Goal: Task Accomplishment & Management: Complete application form

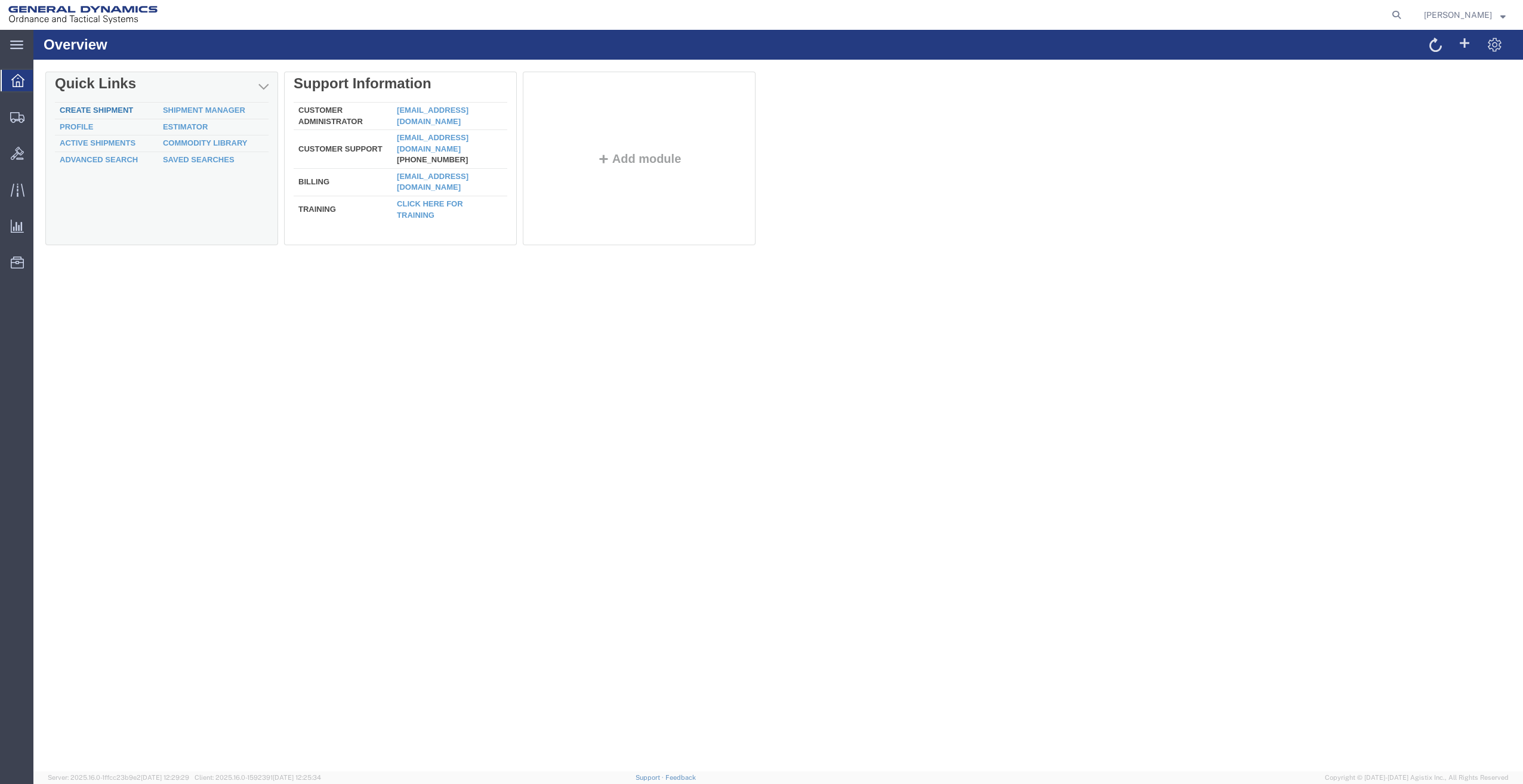
click at [103, 109] on link "Create Shipment" at bounding box center [96, 109] width 73 height 9
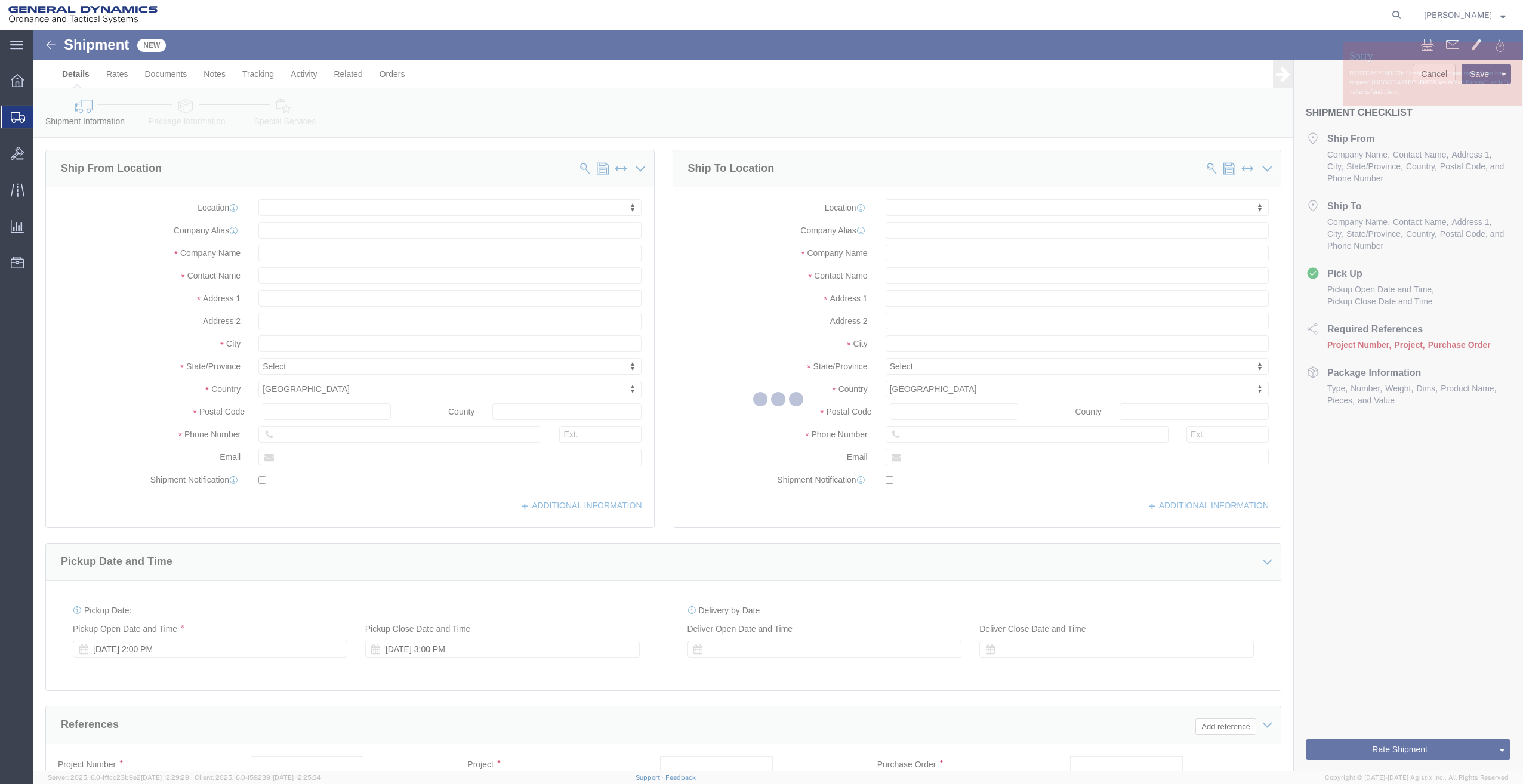
select select
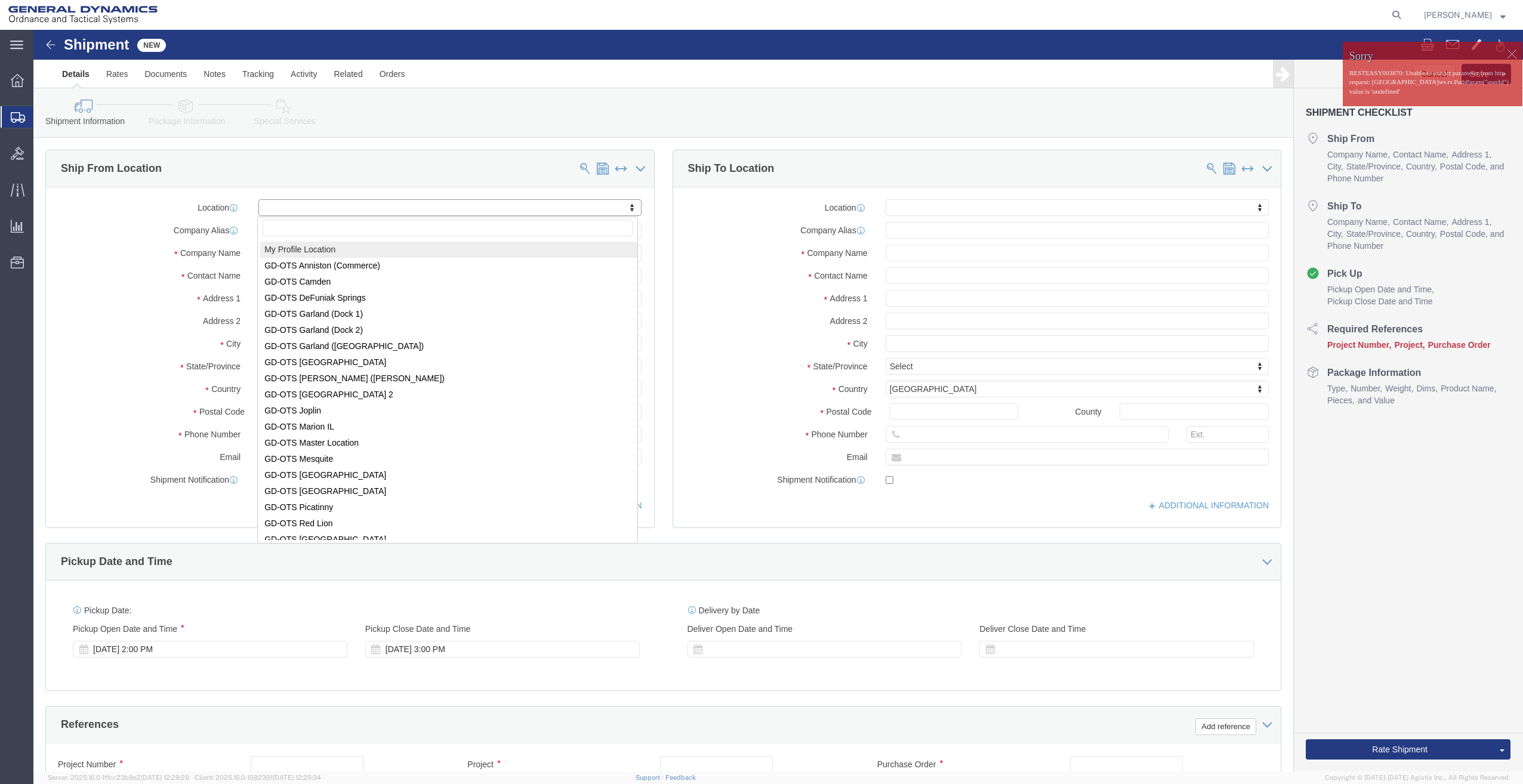
select select "MYPROFILE"
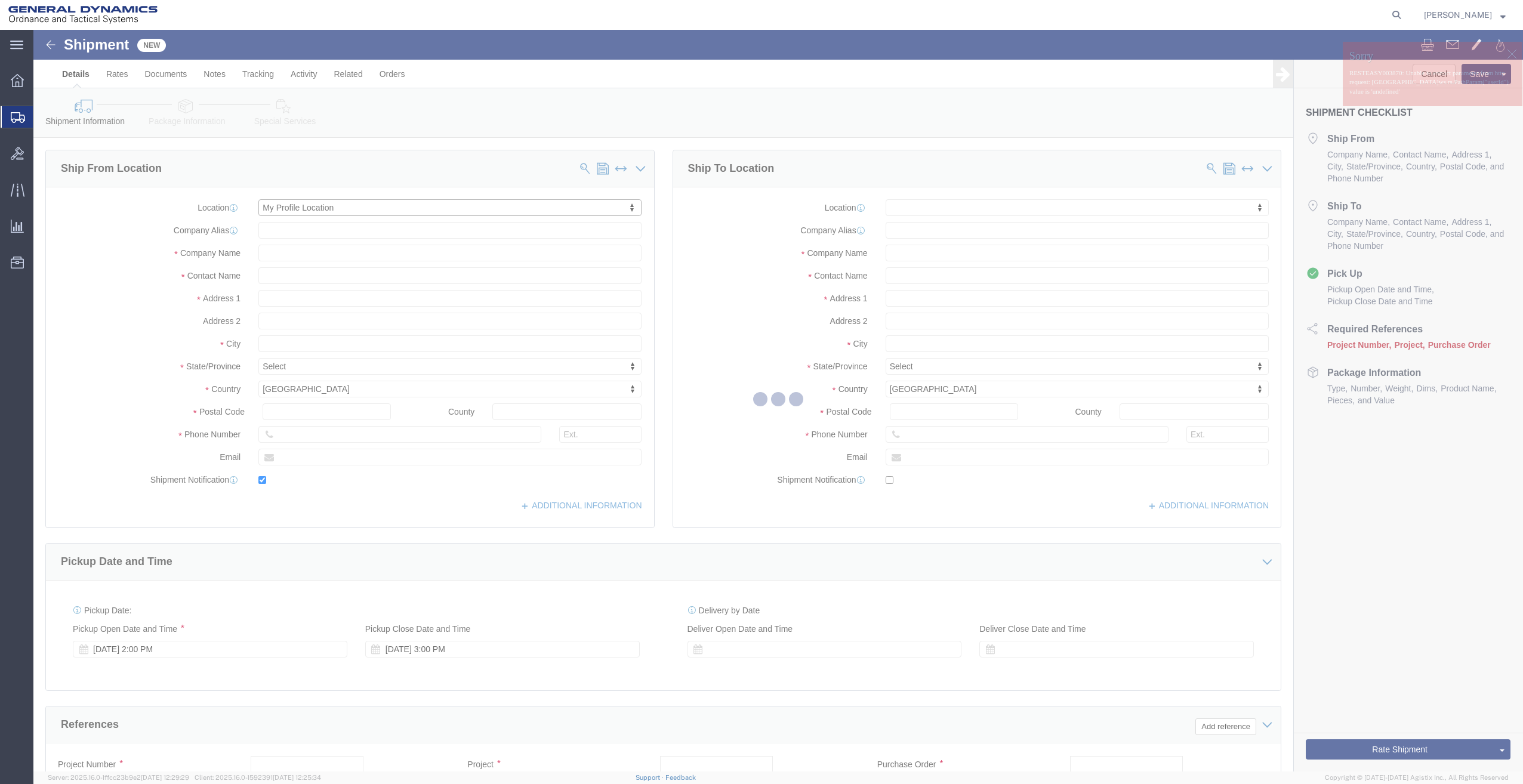
type input "General Dynamics - OTS"
type input "[PERSON_NAME]"
type input "[STREET_ADDRESS]"
type input "SACO"
type input "04072"
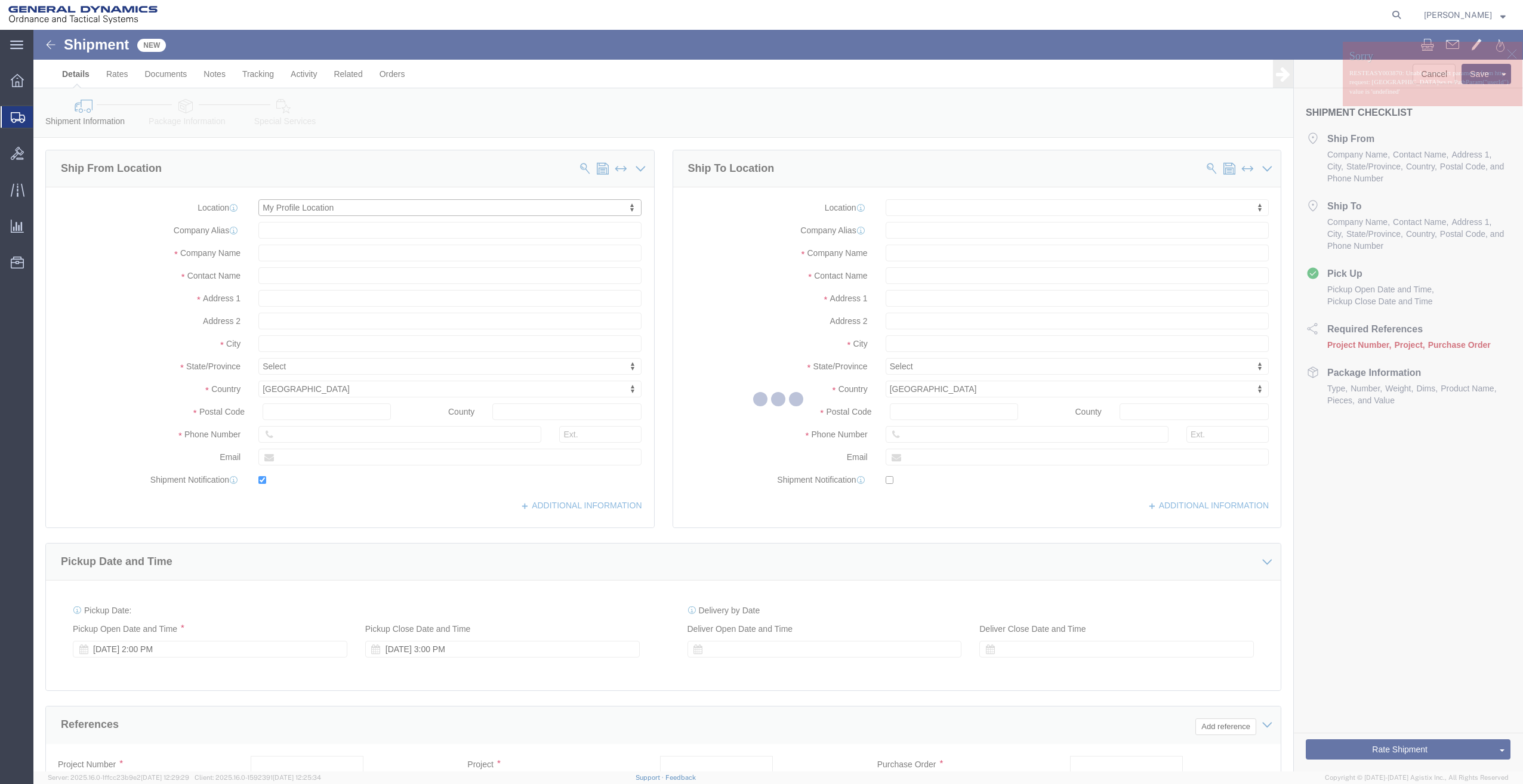
type input "[PHONE_NUMBER]"
type input "[PERSON_NAME][EMAIL_ADDRESS][PERSON_NAME][DOMAIN_NAME]"
checkbox input "true"
select select "ME"
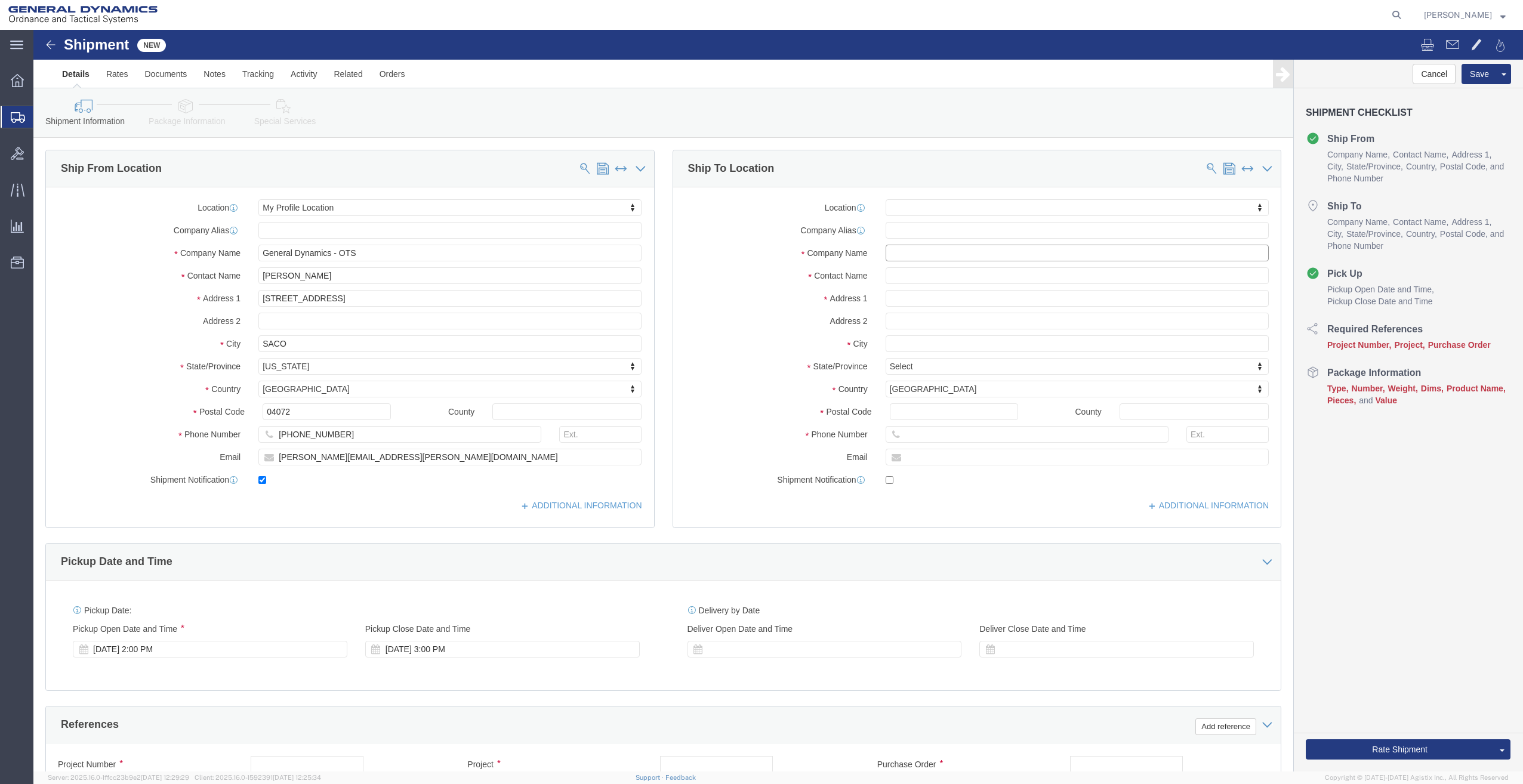
click input "text"
type input "g"
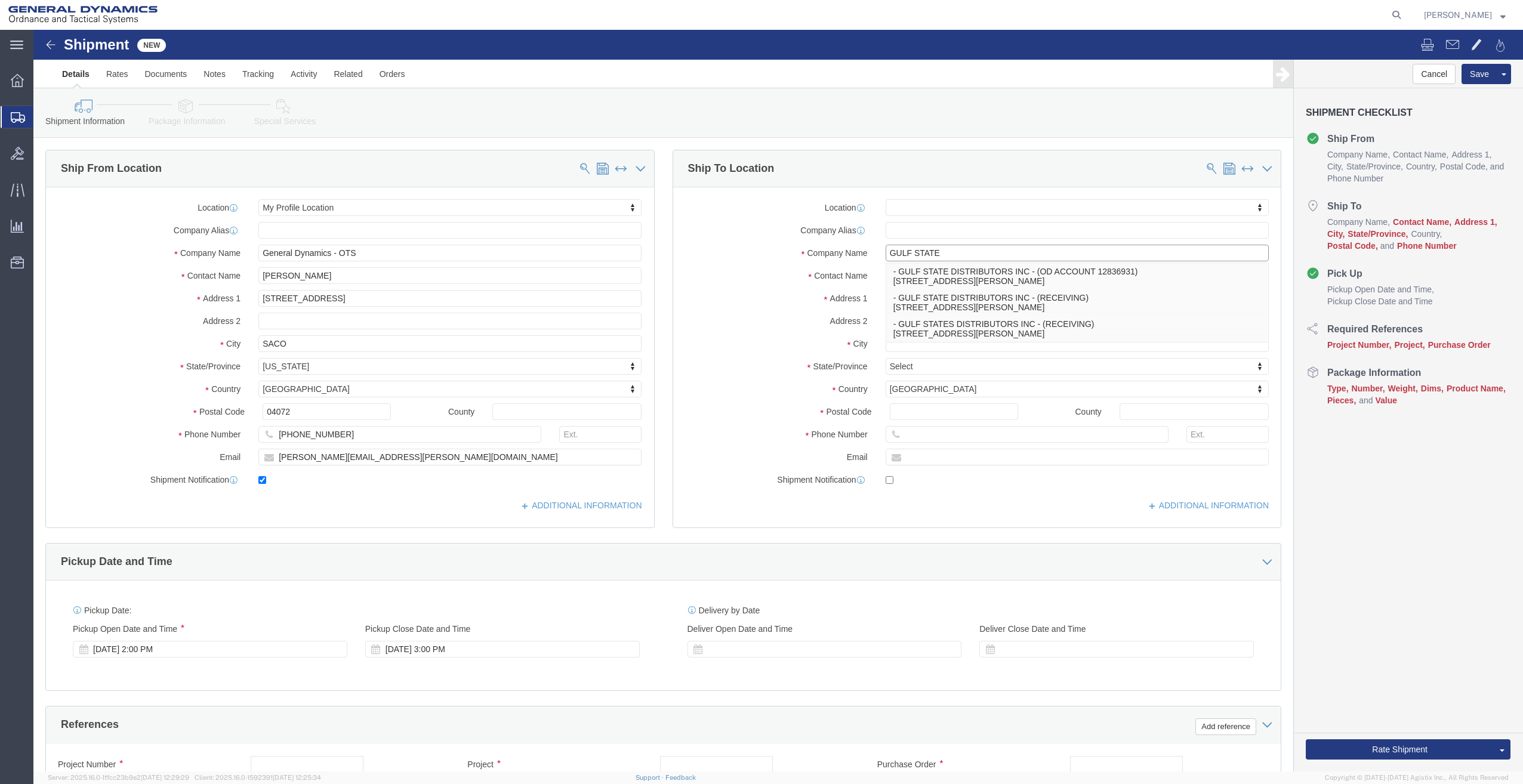
type input "GULF STATE"
click p "- GULF STATE DISTRIBUTORS INC - (OD ACCOUNT 12836931) [STREET_ADDRESS][PERSON_N…"
select select
type input "GULF STATE DISTRIBUTORS INC"
type input "OD ACCOUNT 12836931"
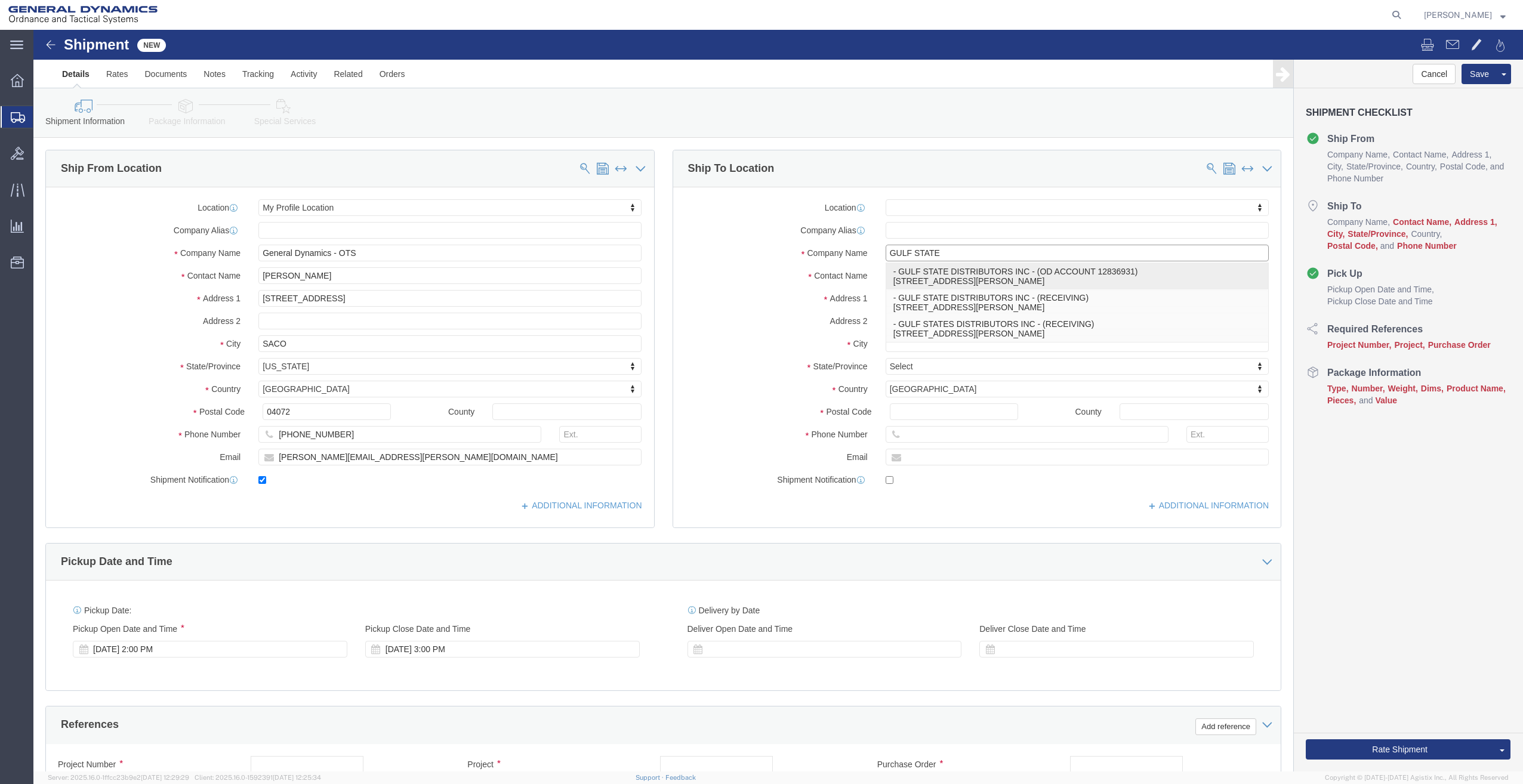
type input "[STREET_ADDRESS][PERSON_NAME]"
type input "[PERSON_NAME]"
type input "36117"
type input "9999999999"
select select "AL"
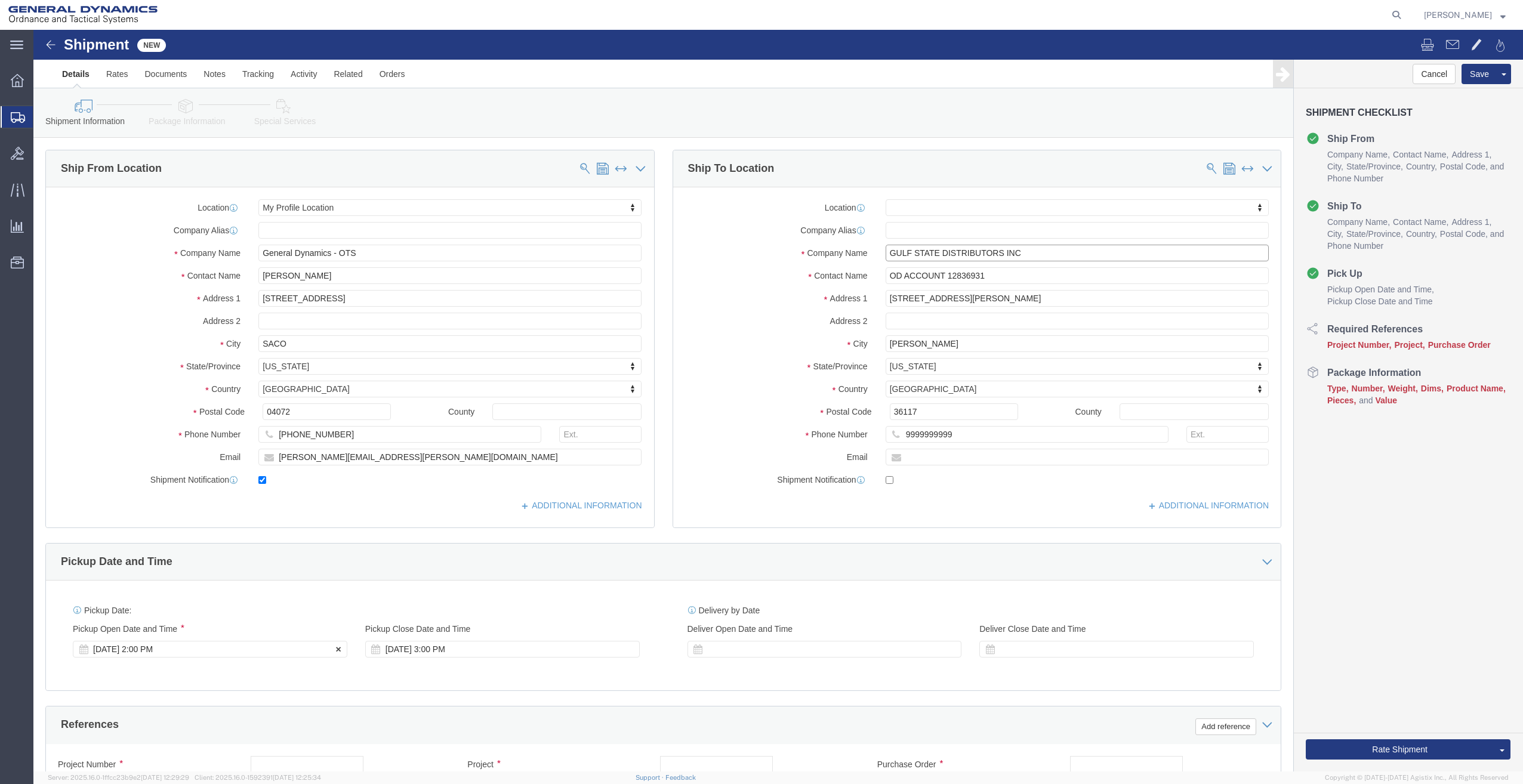
type input "GULF STATE DISTRIBUTORS INC"
click div "[DATE] 2:00 PM"
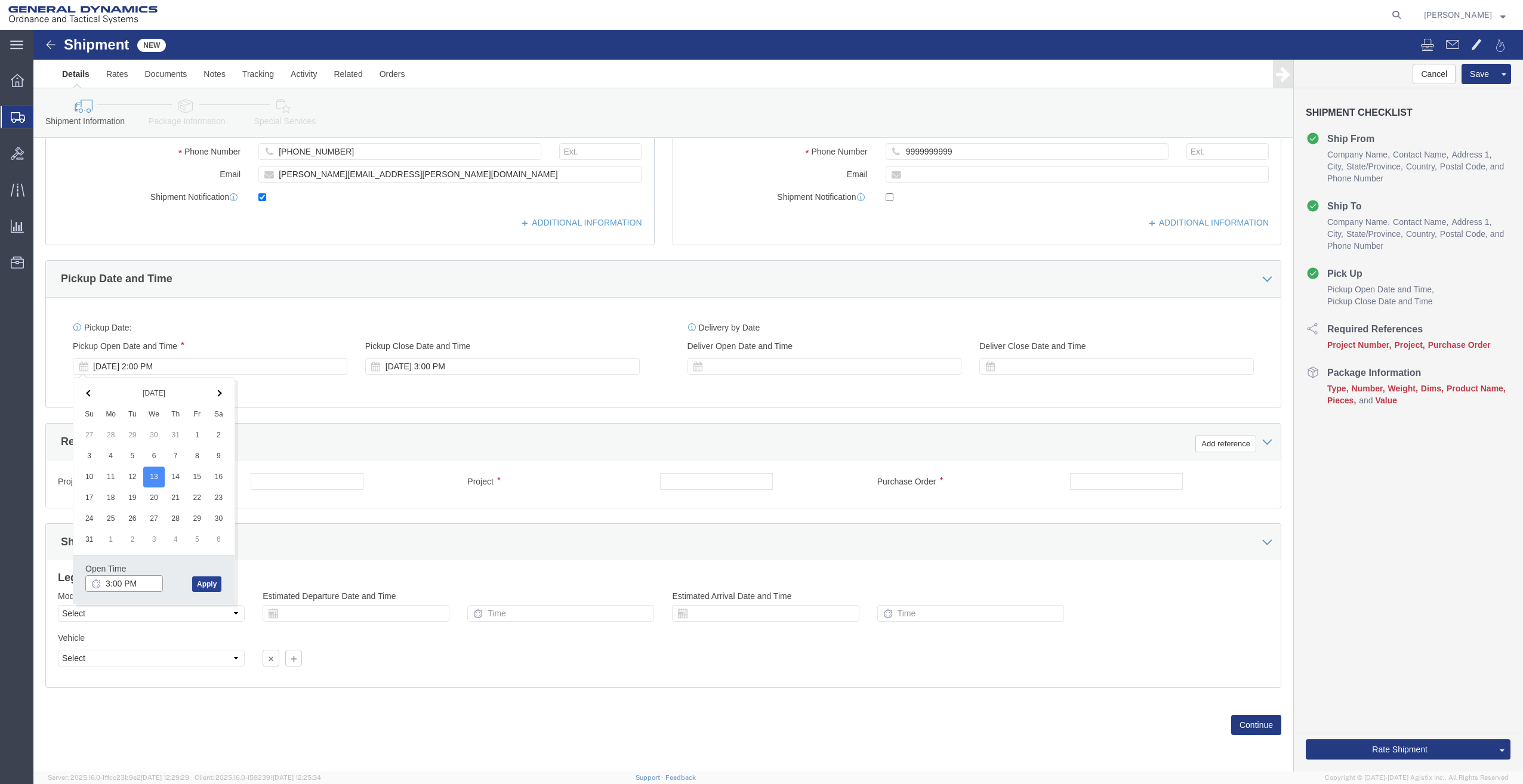
type input "3:00 PM"
click button "Apply"
click div "[DATE] 4:00 PM"
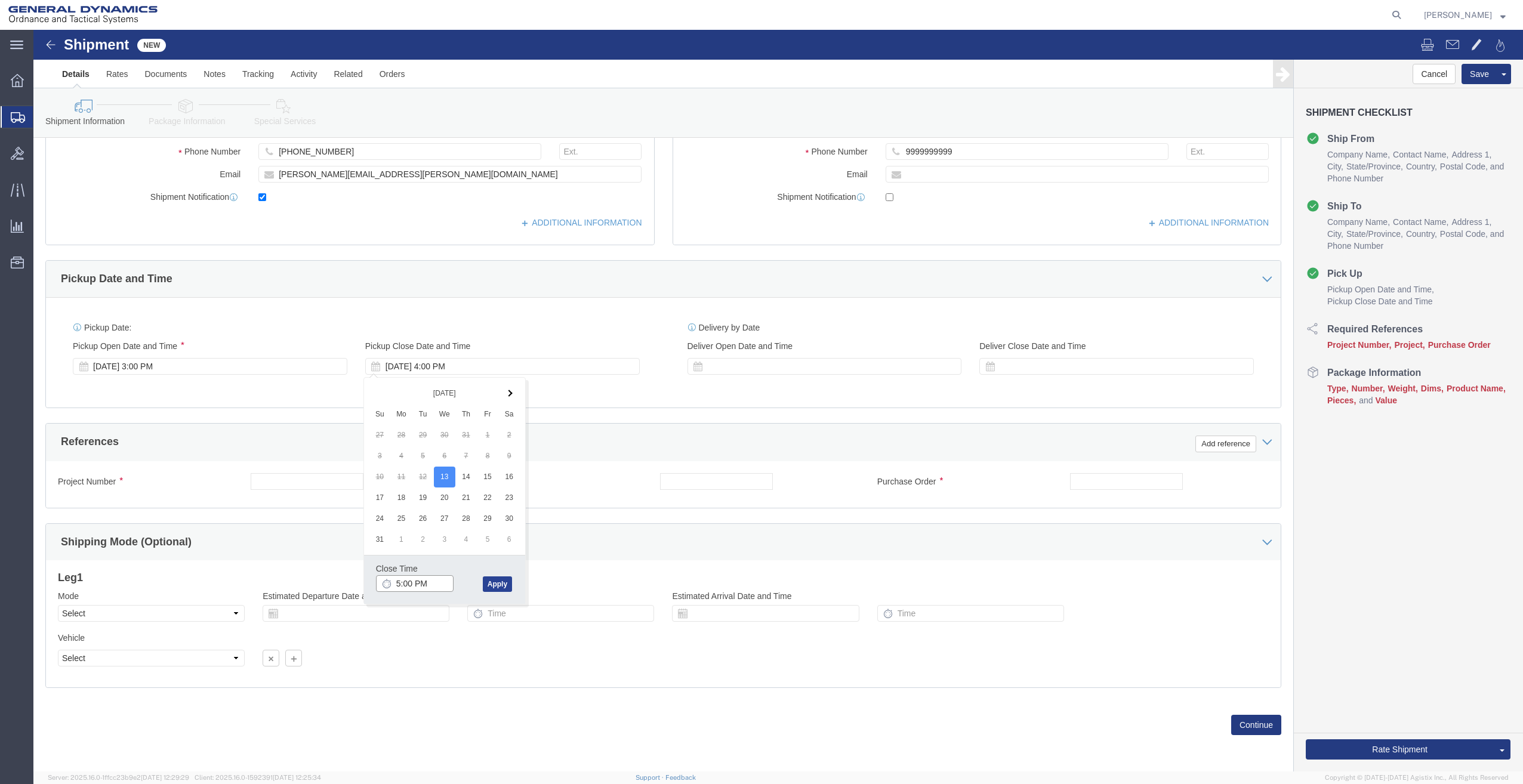
type input "5:00 PM"
click button "Apply"
click input "text"
type input "2"
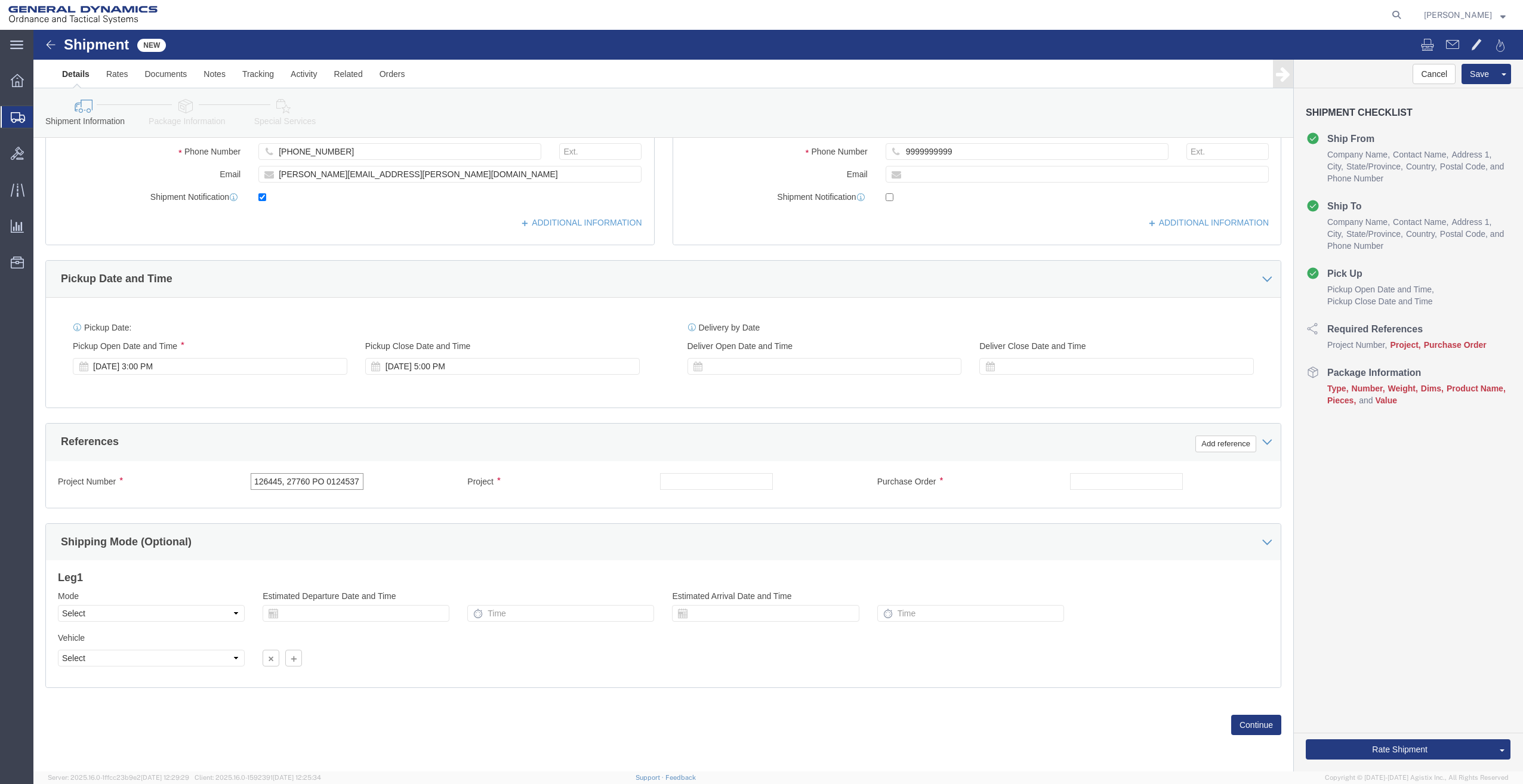
type input "27765 PO 0126445, 27760 PO 0124537"
click input "text"
type input "."
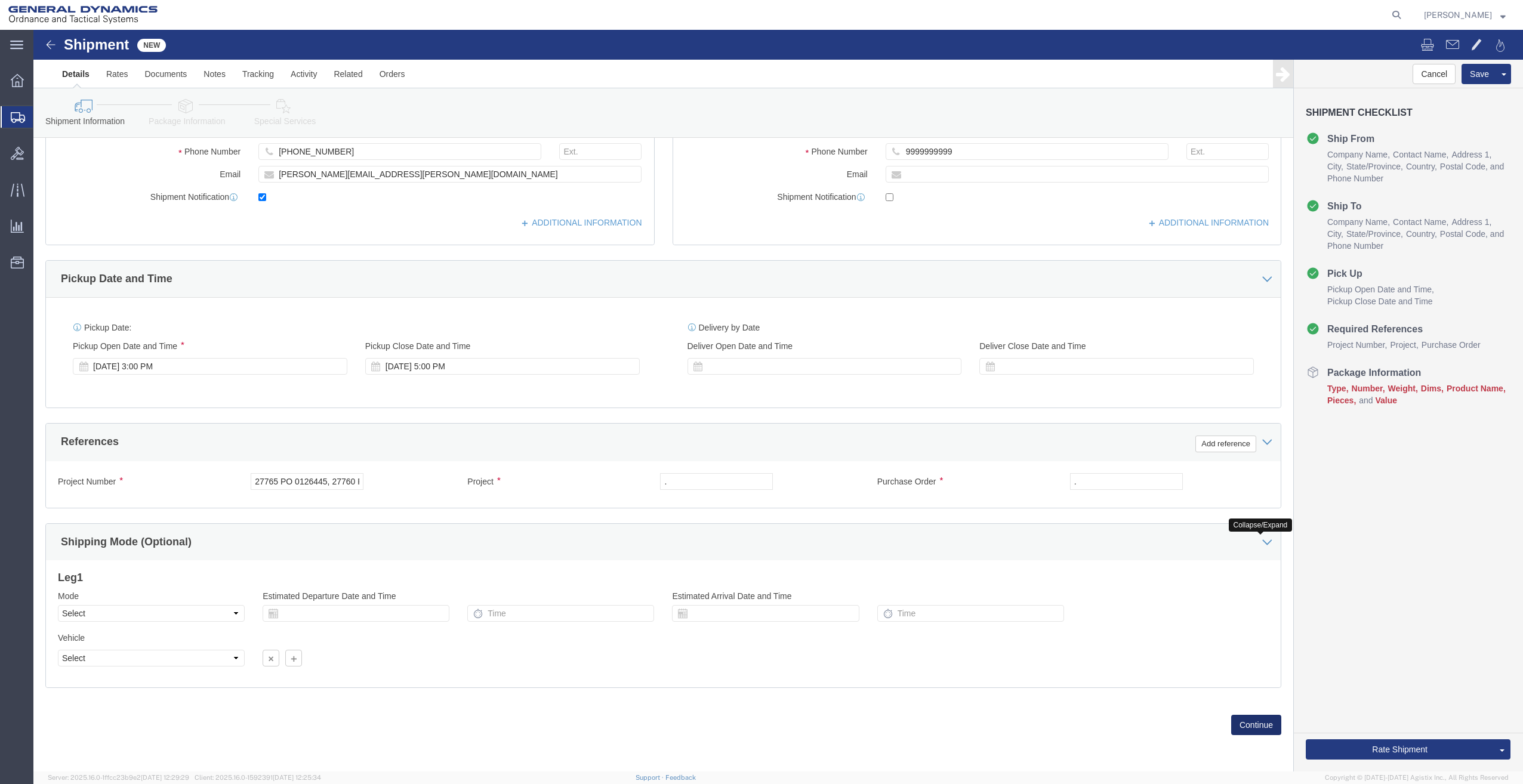
click button "Continue"
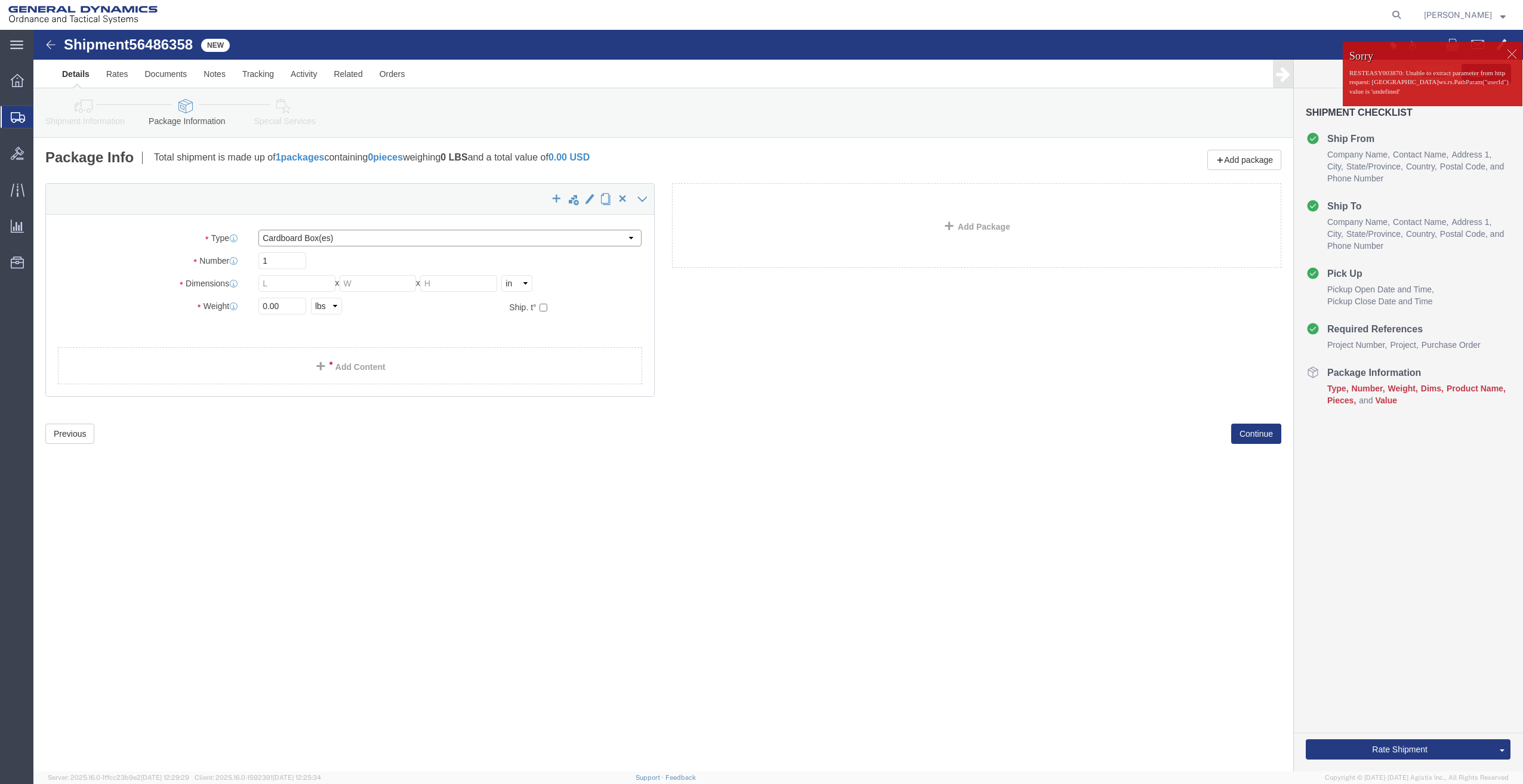
click select "Select Bale(s) Basket(s) Bolt(s) Bottle(s) Buckets Bulk Bundle(s) Can(s) Cardbo…"
select select "PSNS"
click select "Select Bale(s) Basket(s) Bolt(s) Bottle(s) Buckets Bulk Bundle(s) Can(s) Cardbo…"
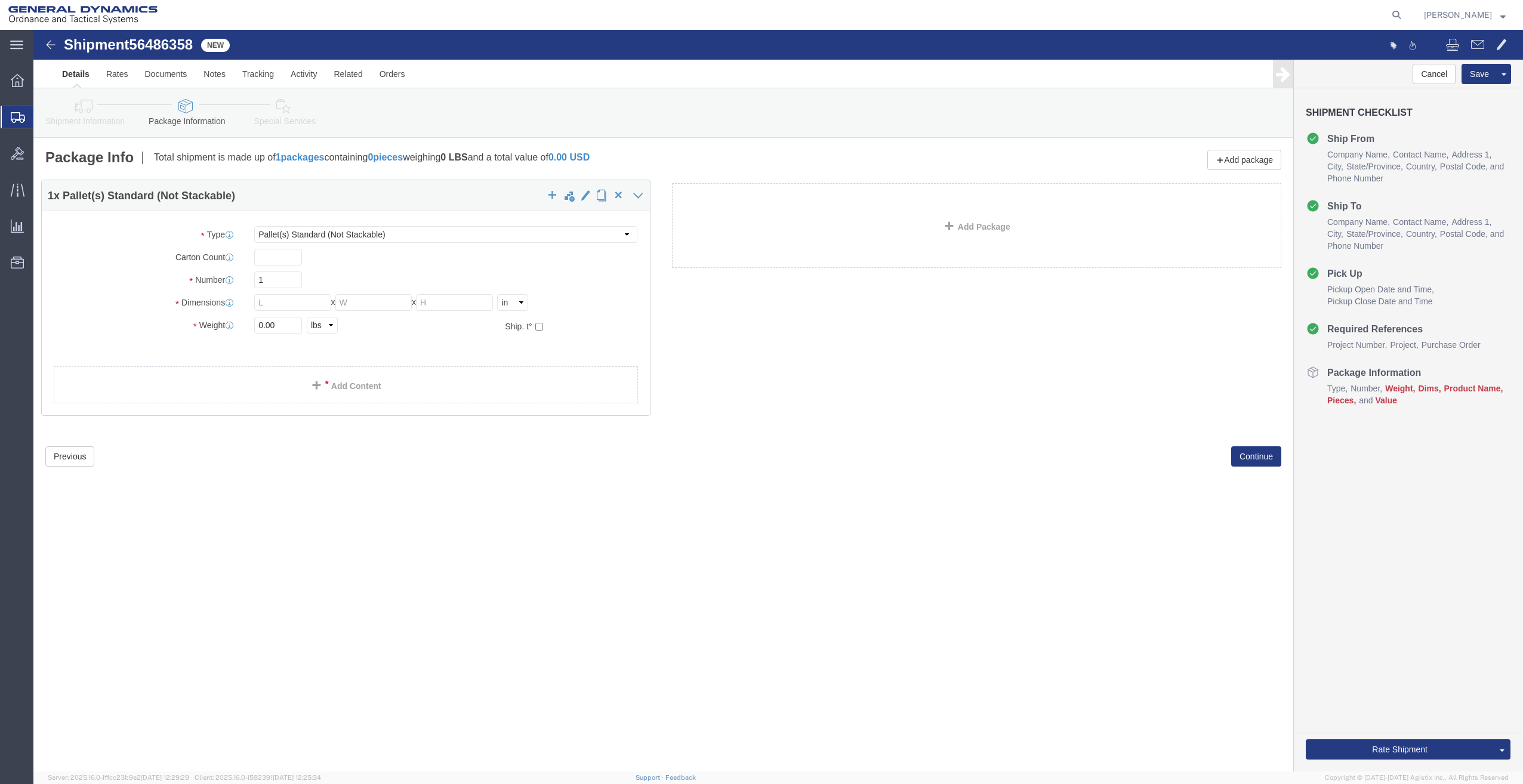
drag, startPoint x: 258, startPoint y: 260, endPoint x: 207, endPoint y: 261, distance: 51.0
click div "1 x Pallet(s) Standard (Not Stackable) Package Type Select Bale(s) Basket(s) Bo…"
click input "1"
drag, startPoint x: 238, startPoint y: 255, endPoint x: 198, endPoint y: 262, distance: 40.6
click div "Number 1"
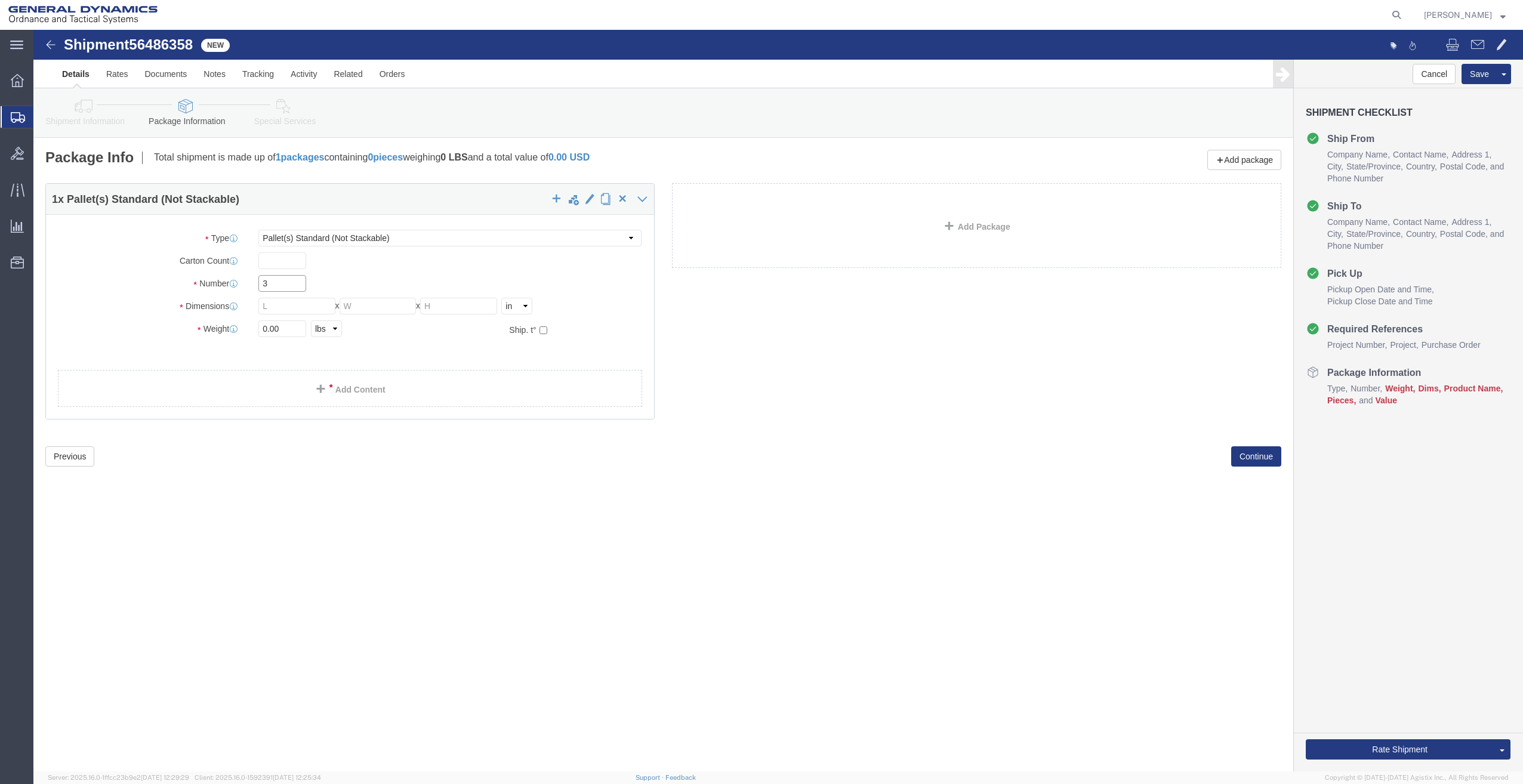
type input "3"
type input "4"
drag, startPoint x: 258, startPoint y: 254, endPoint x: 179, endPoint y: 261, distance: 79.3
click div "Number 3"
type input "2"
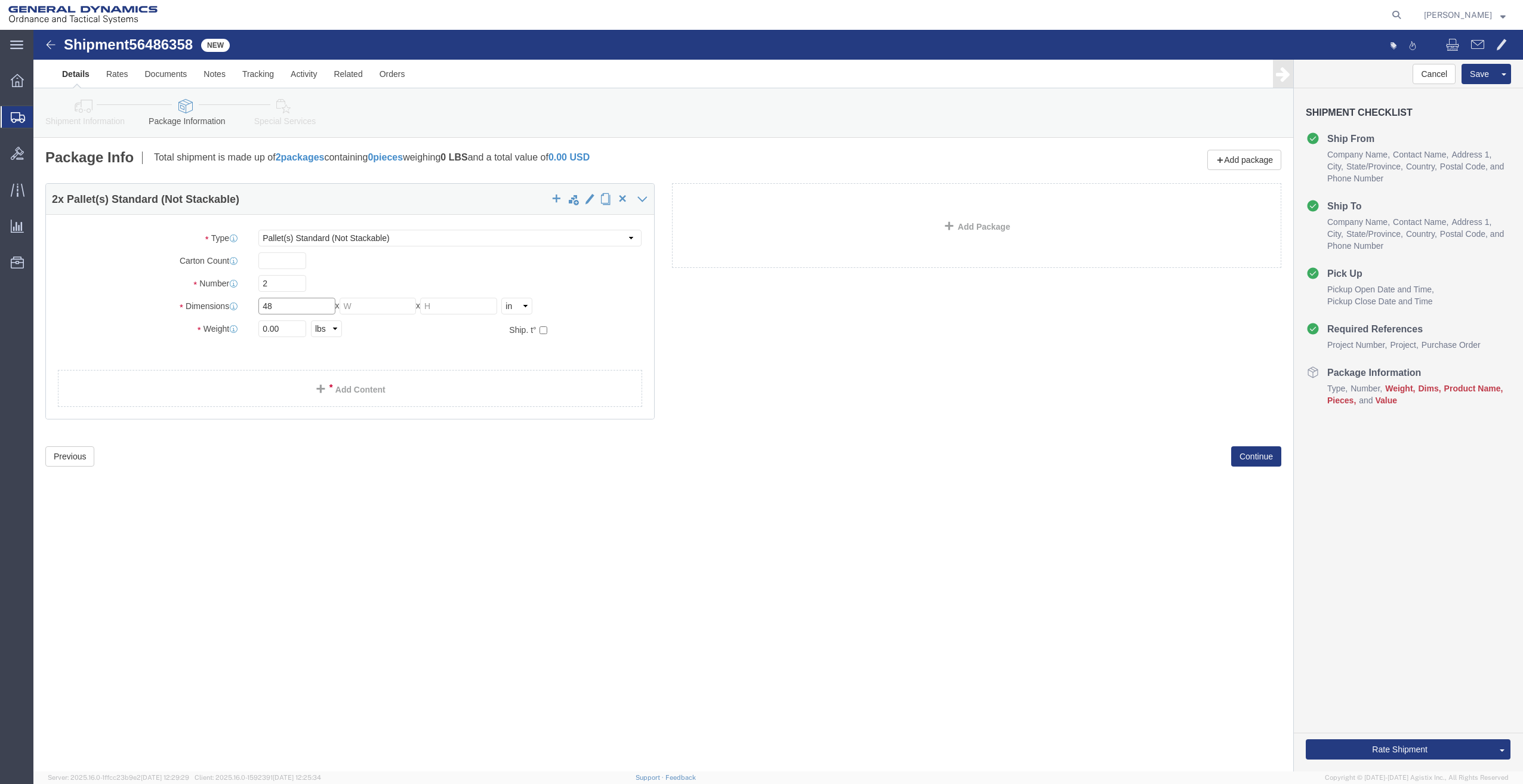
type input "48"
type input "40"
type input "38"
type input "1888"
click link "Add Content"
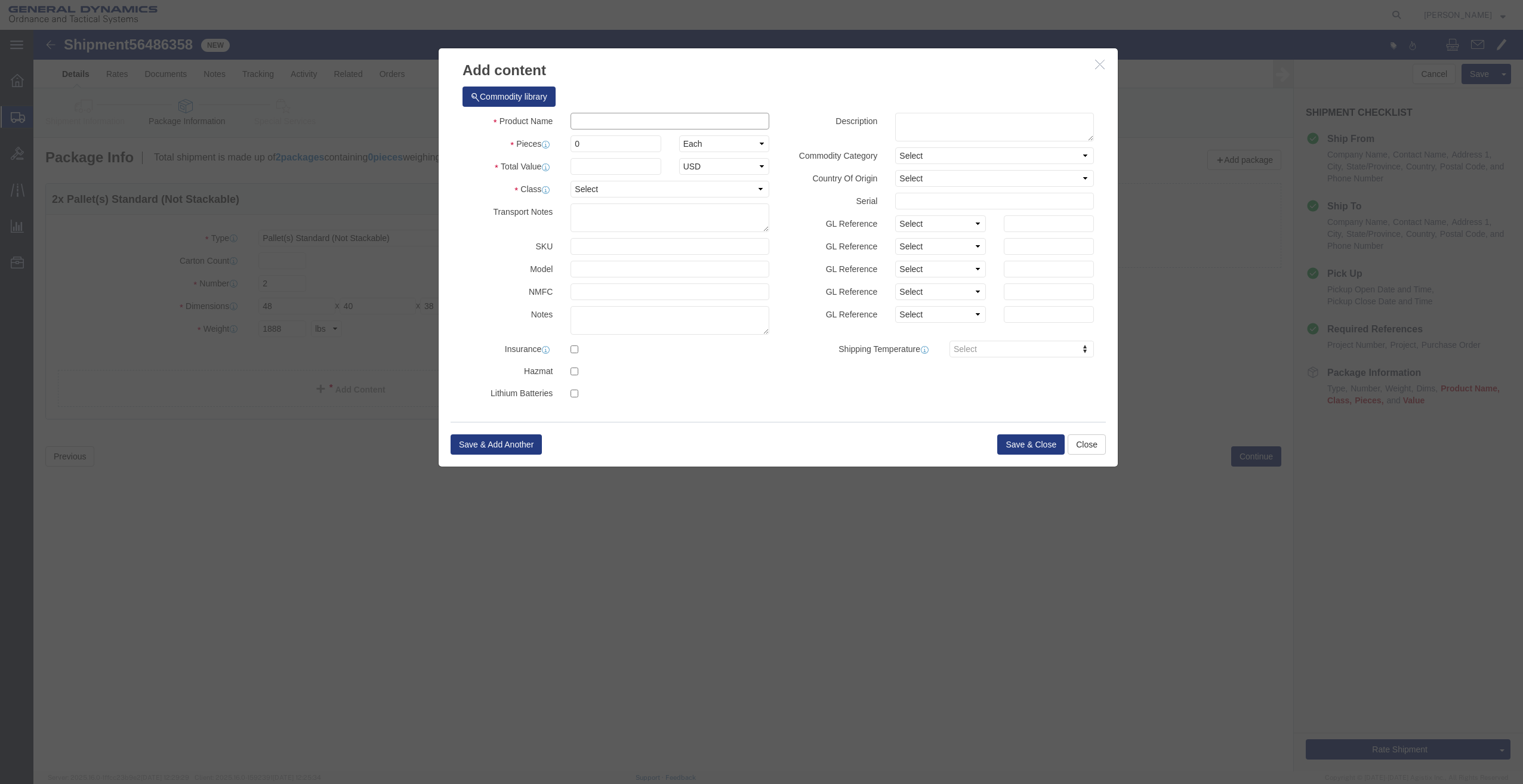
click input "text"
type input "TRAINING / MARKING AMMUNITION"
select select "US"
click input "0"
drag, startPoint x: 562, startPoint y: 116, endPoint x: 482, endPoint y: 126, distance: 80.6
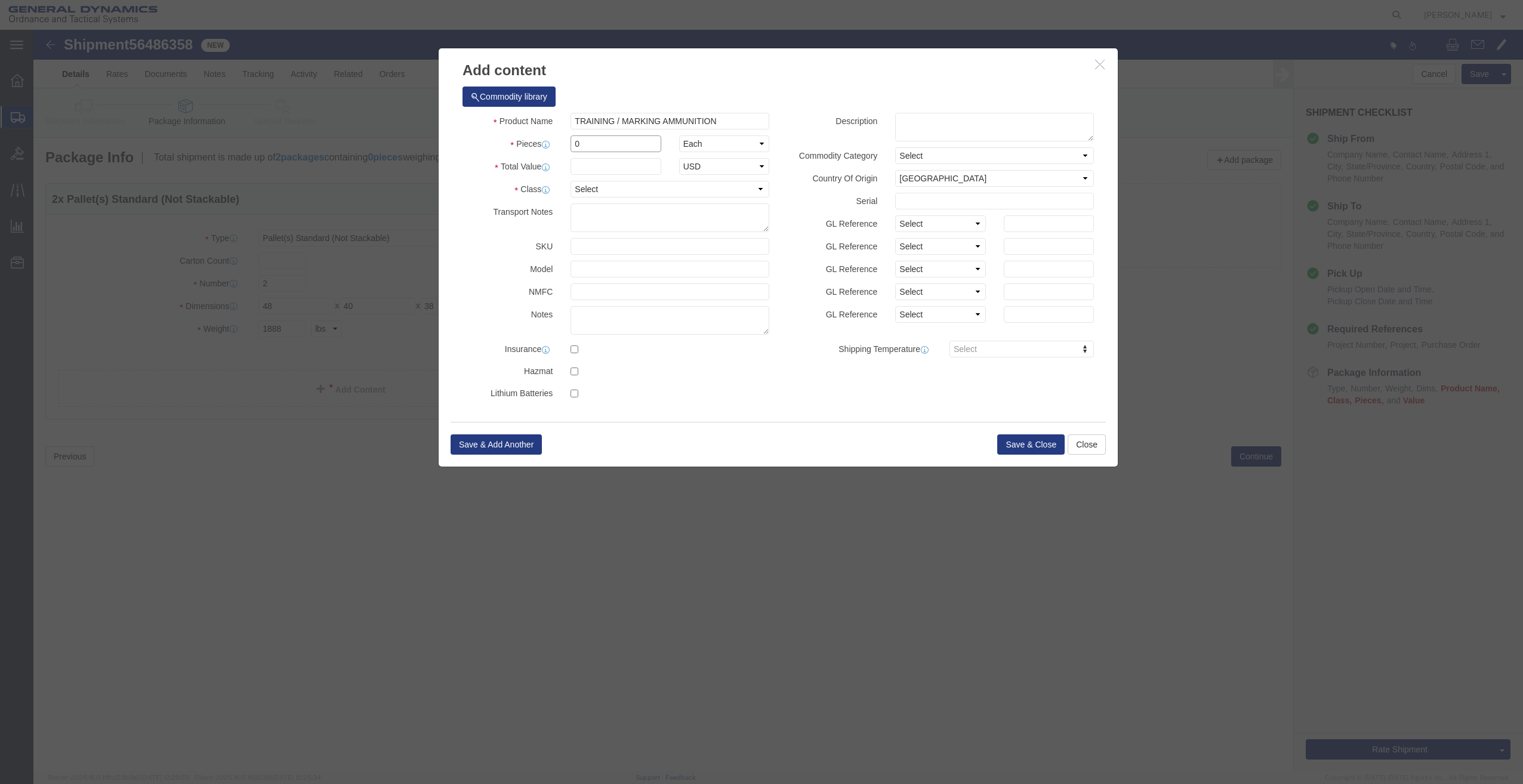
click div "Product Name TRAINING / MARKING AMMUNITION Pieces 0 Select Bag Barrels 100Board…"
type input "1"
click input "text"
type input "1"
click select "Select 50 55 60 65 70 85 92.5 100 125 175 250 300 400"
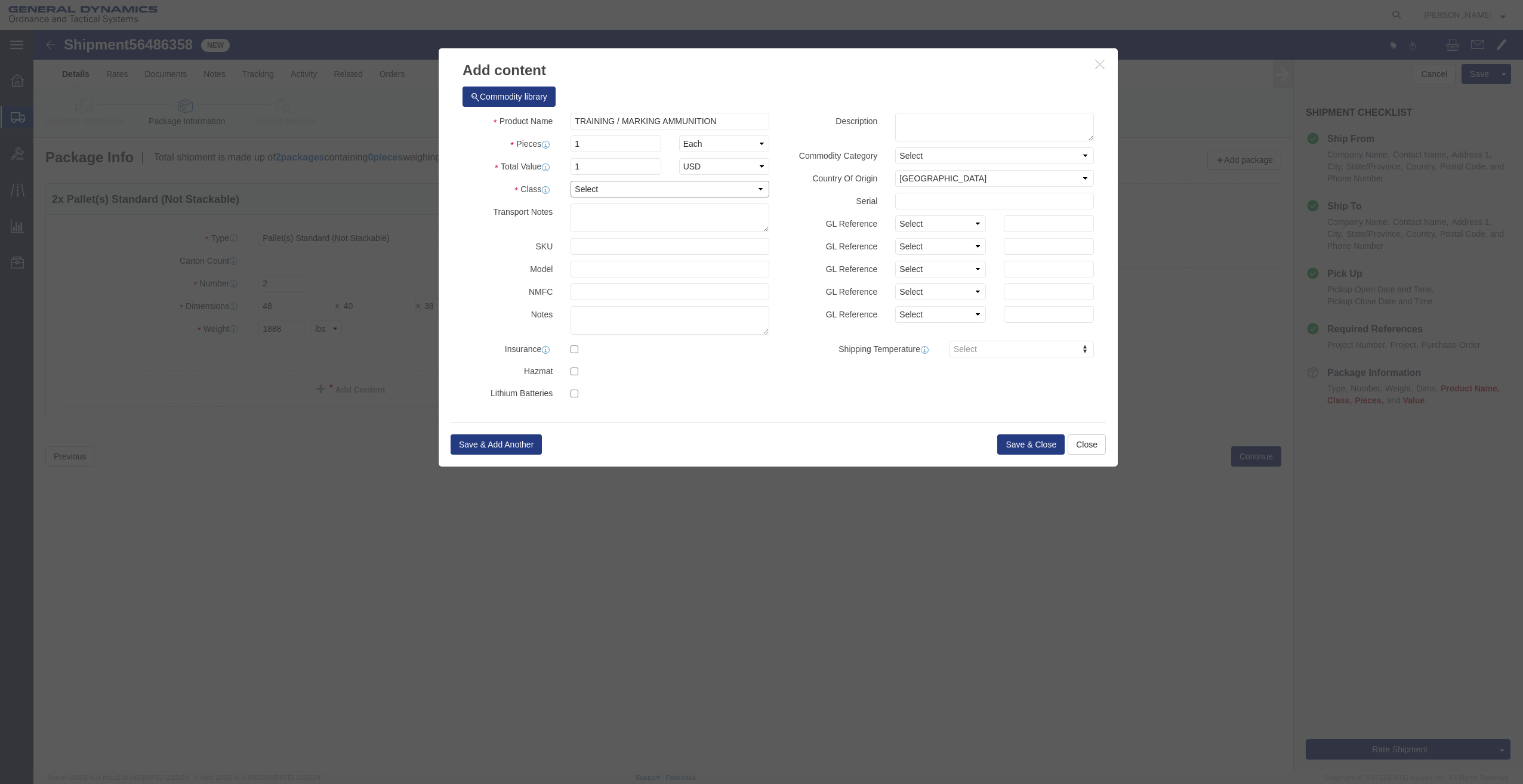
select select "85"
click select "Select 50 55 60 65 70 85 92.5 100 125 175 250 300 400"
click button "Save & Close"
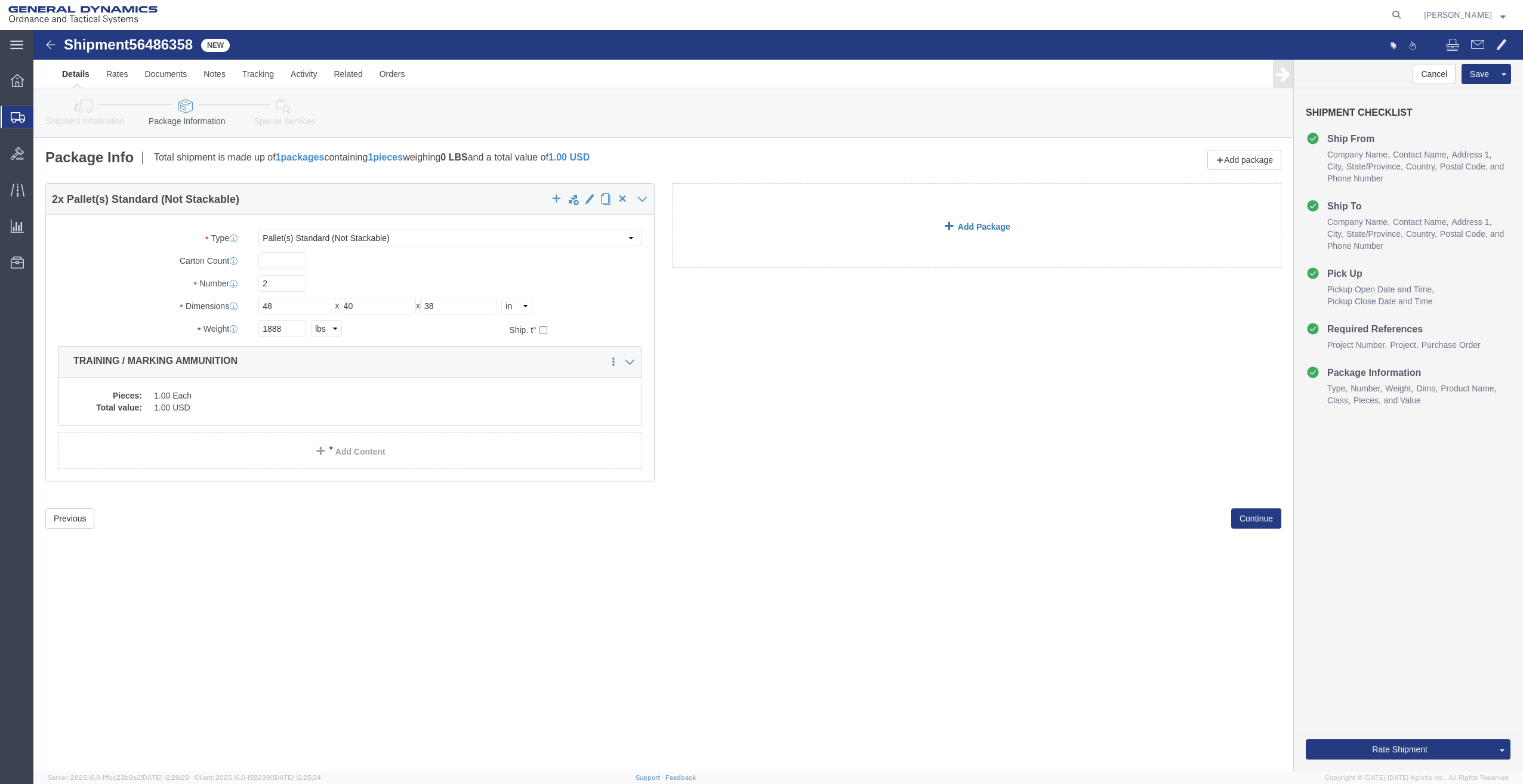
click link "Add Package"
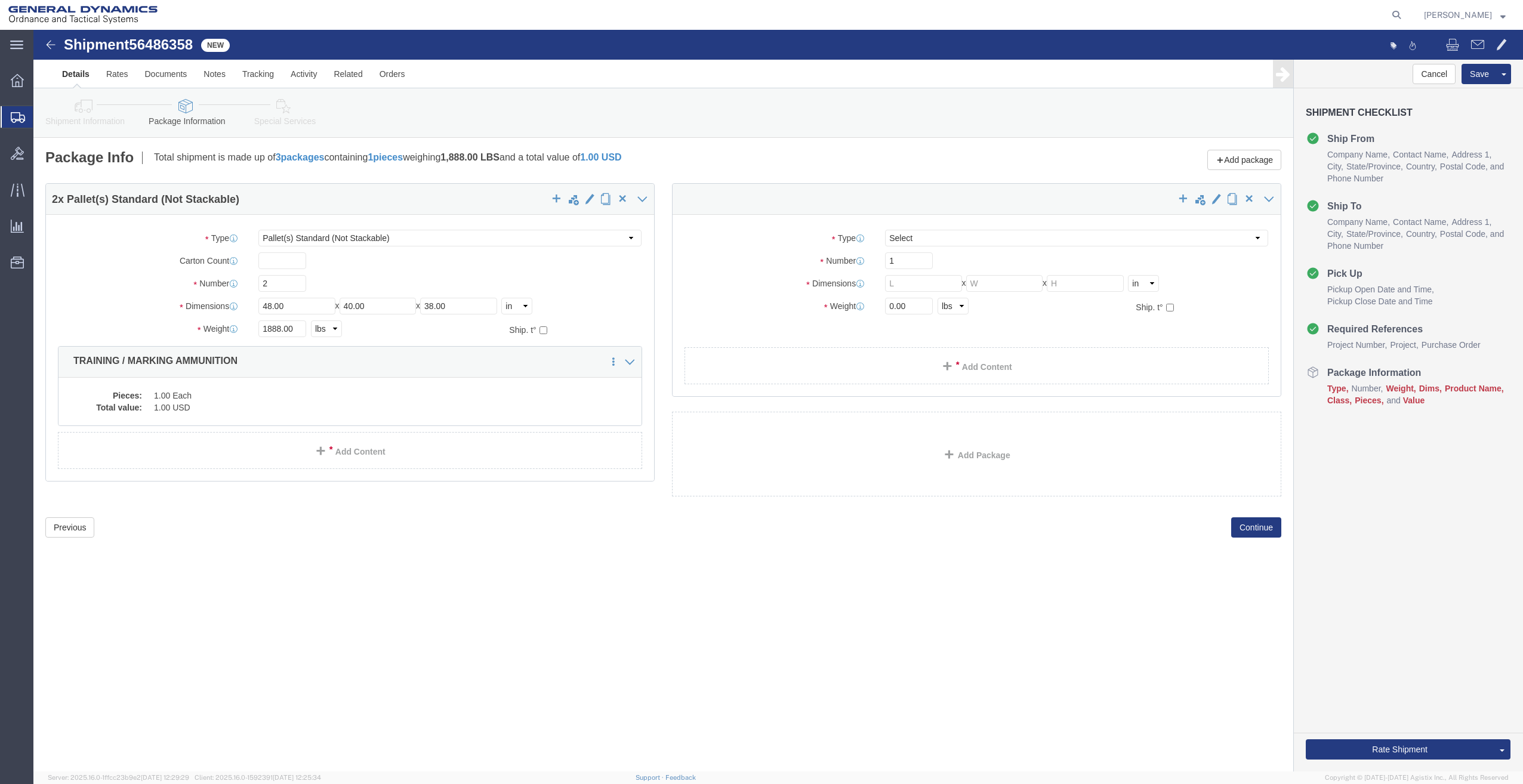
select select "PSNS"
select select "CBOX"
click input "text"
type input "48"
type input "40"
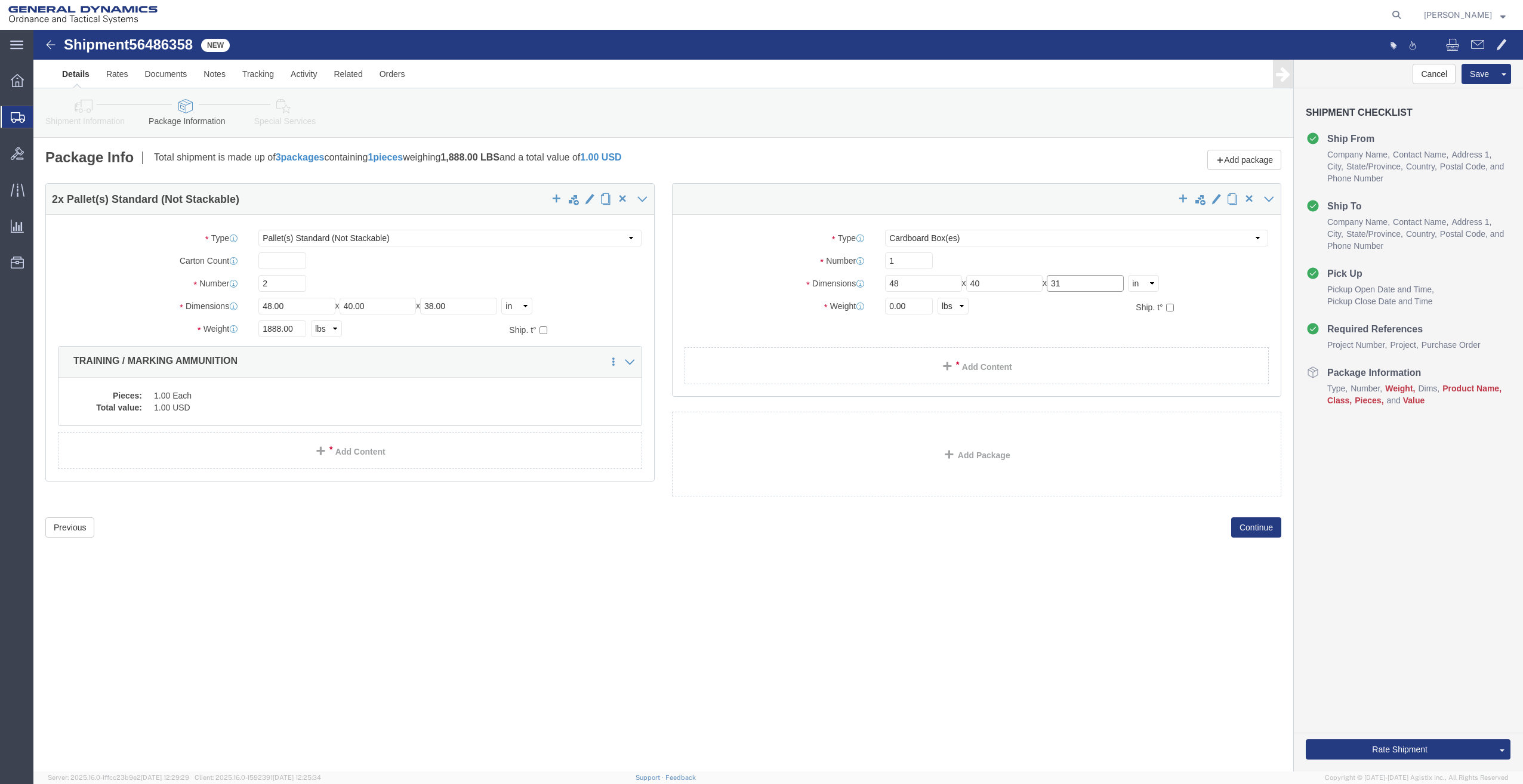
type input "31"
type input "744"
click link "Add Content"
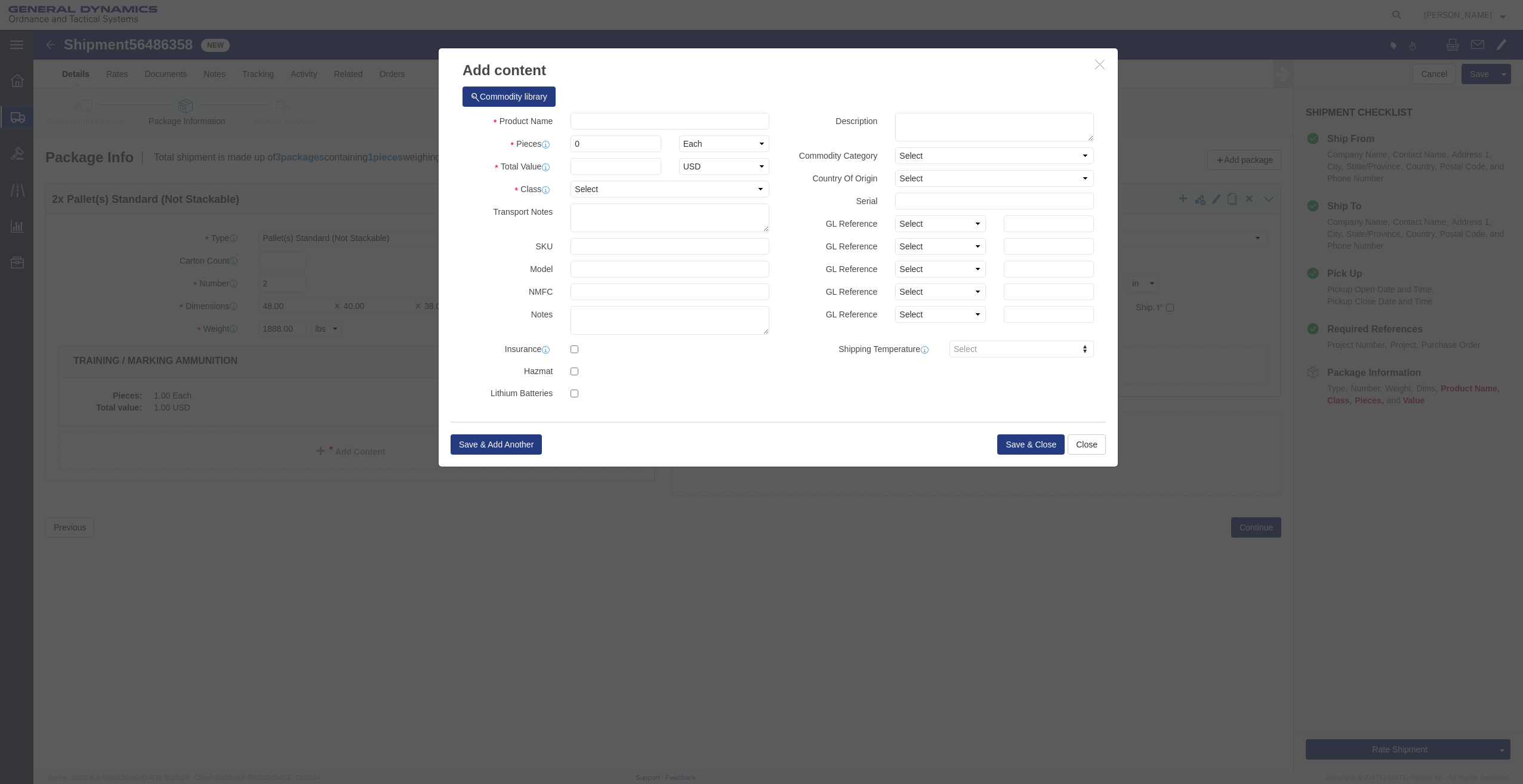
click button "button"
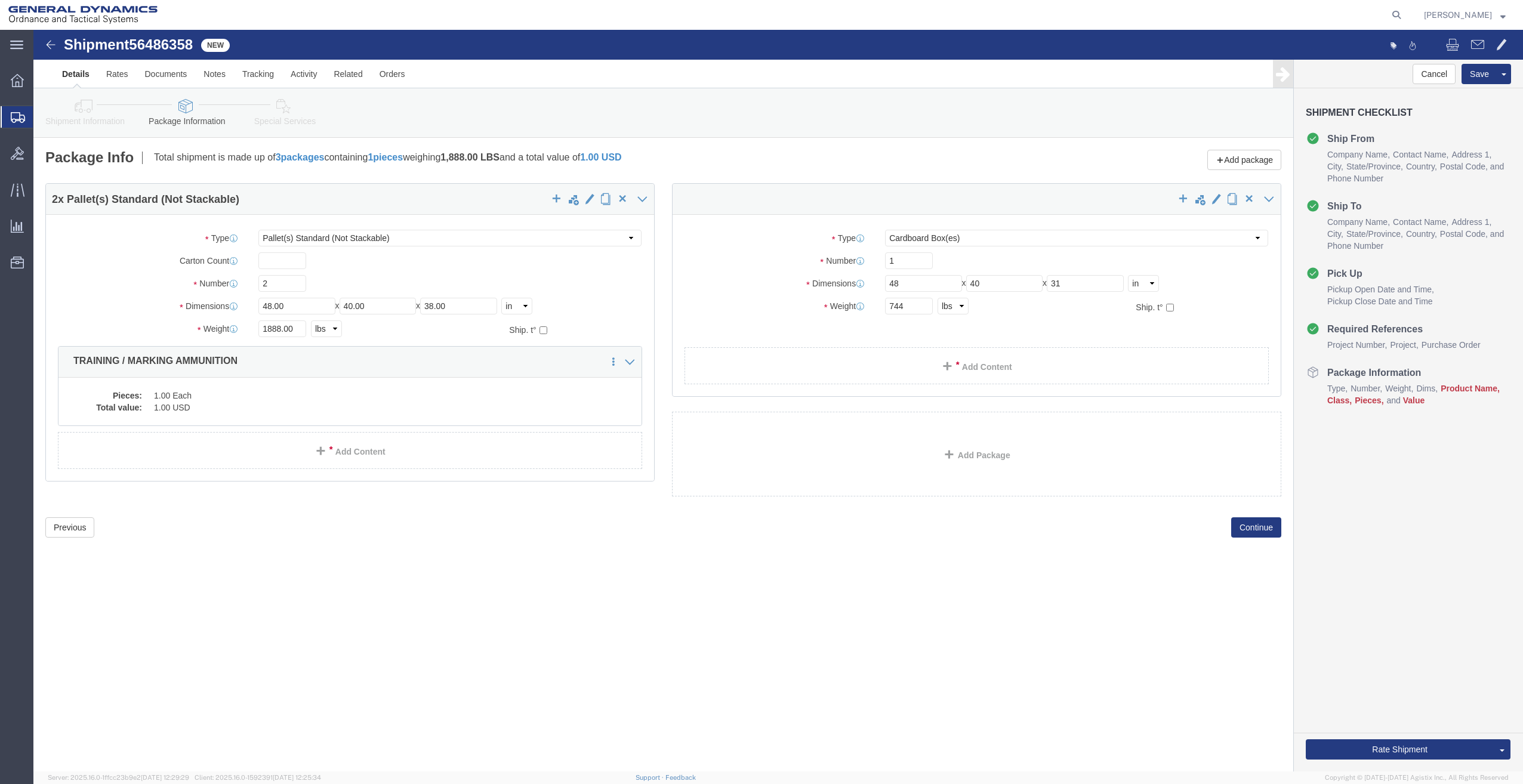
click div "Package Type Select Bale(s) Basket(s) Bolt(s) Bottle(s) Buckets Bulk Bundle(s) …"
click select "Select Bale(s) Basket(s) Bolt(s) Bottle(s) Buckets Bulk Bundle(s) Can(s) Cardbo…"
select select "PSNS"
click select "Select Bale(s) Basket(s) Bolt(s) Bottle(s) Buckets Bulk Bundle(s) Can(s) Cardbo…"
click link "Add Content"
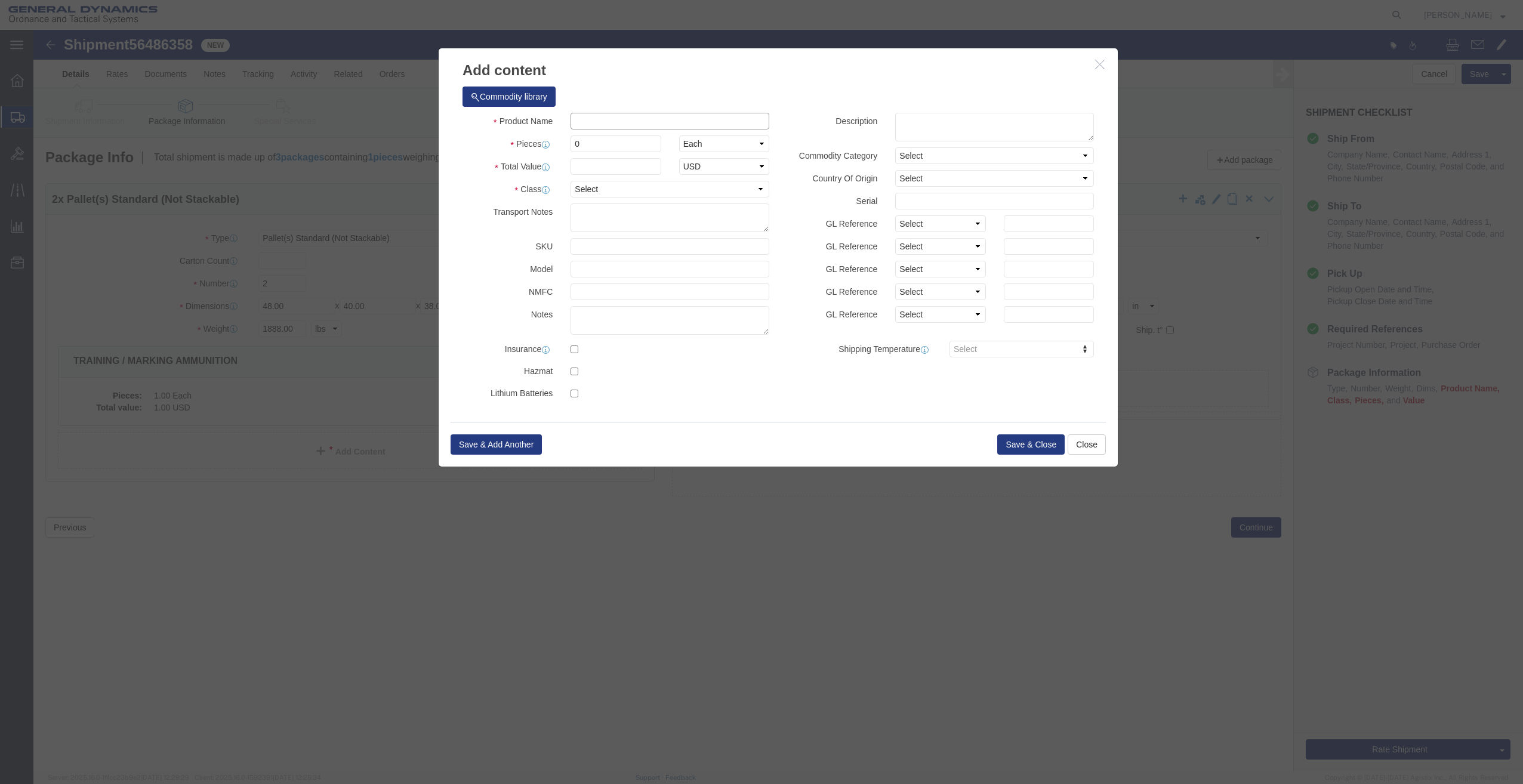
click input "text"
type input "TRAINING / MARKING AMMUNITION"
select select "US"
click input "0"
drag, startPoint x: 570, startPoint y: 114, endPoint x: 484, endPoint y: 139, distance: 89.6
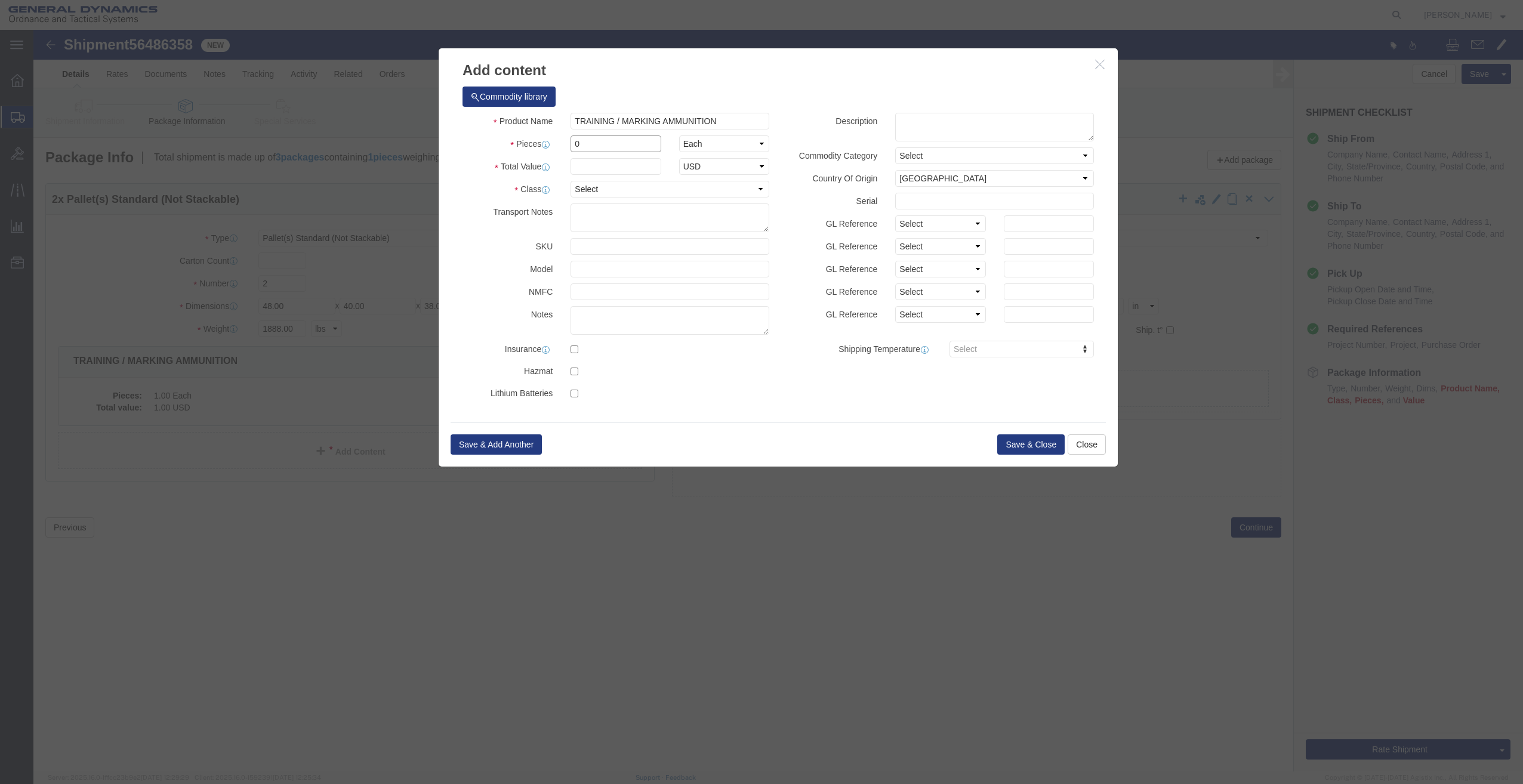
click div "Product Name TRAINING / MARKING AMMUNITION Pieces 0 Select Bag Barrels 100Board…"
type input "1"
click input "text"
type input "1"
click select "Select 50 55 60 65 70 85 92.5 100 125 175 250 300 400"
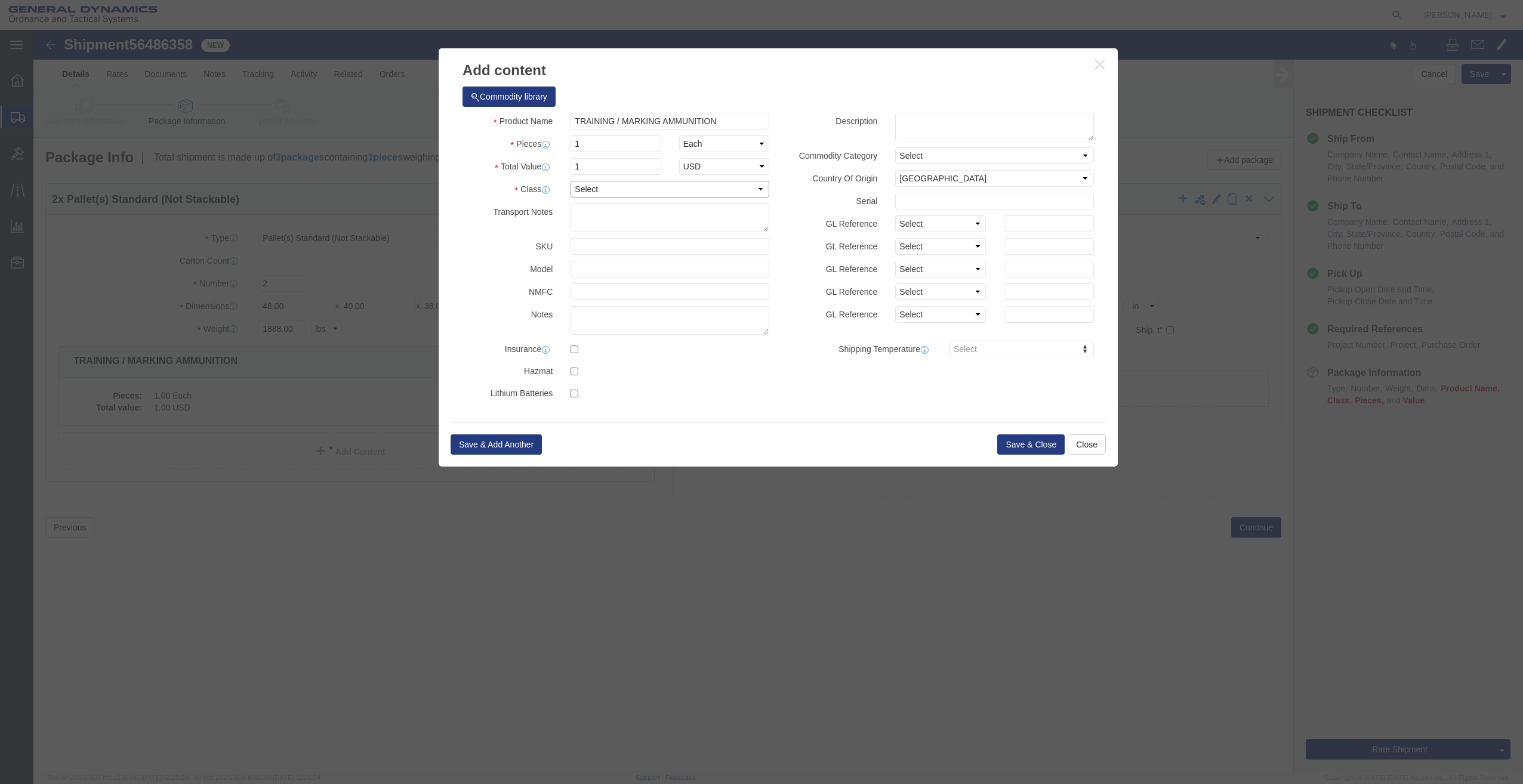
select select "85"
click select "Select 50 55 60 65 70 85 92.5 100 125 175 250 300 400"
click button "Save & Close"
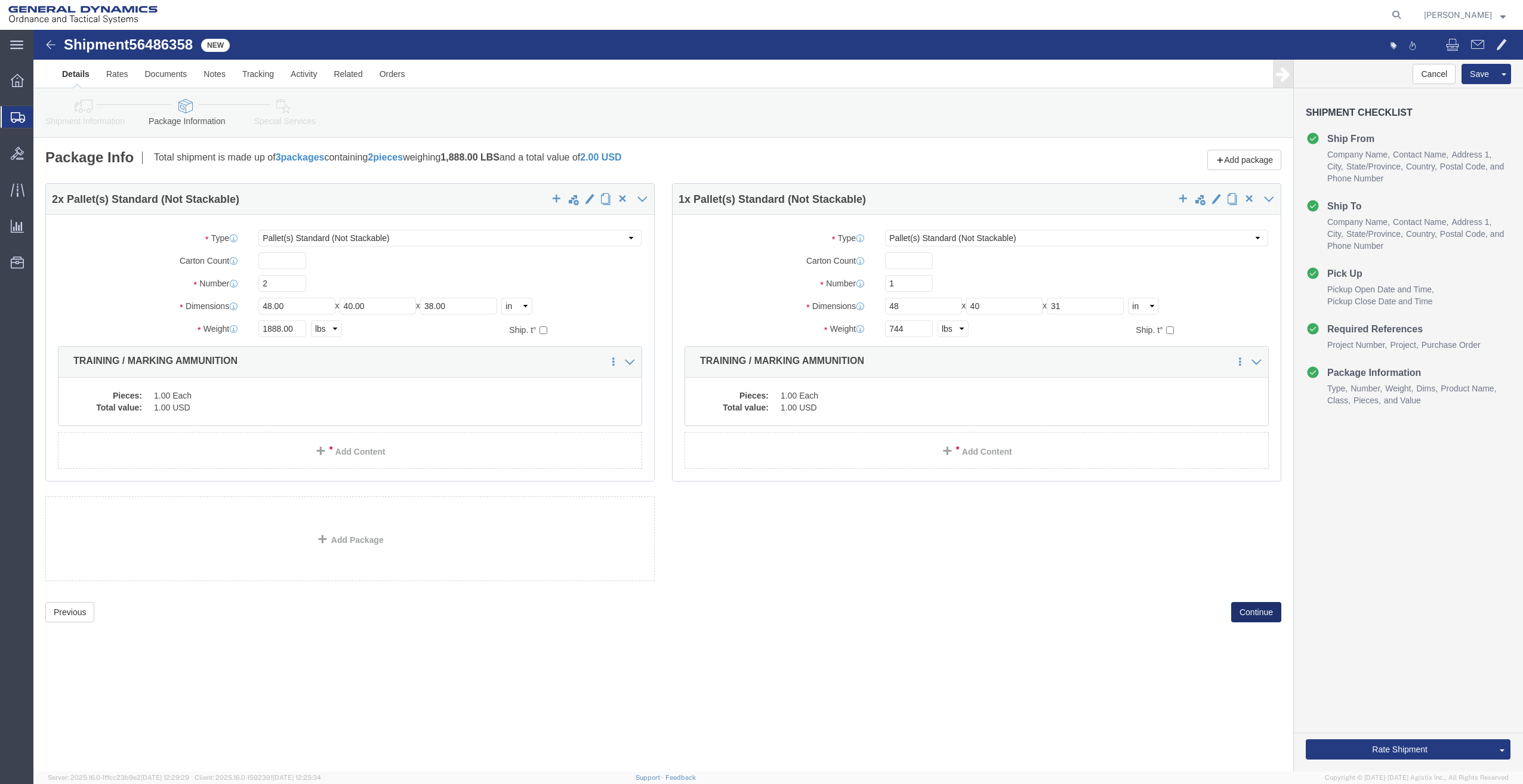
click button "Continue"
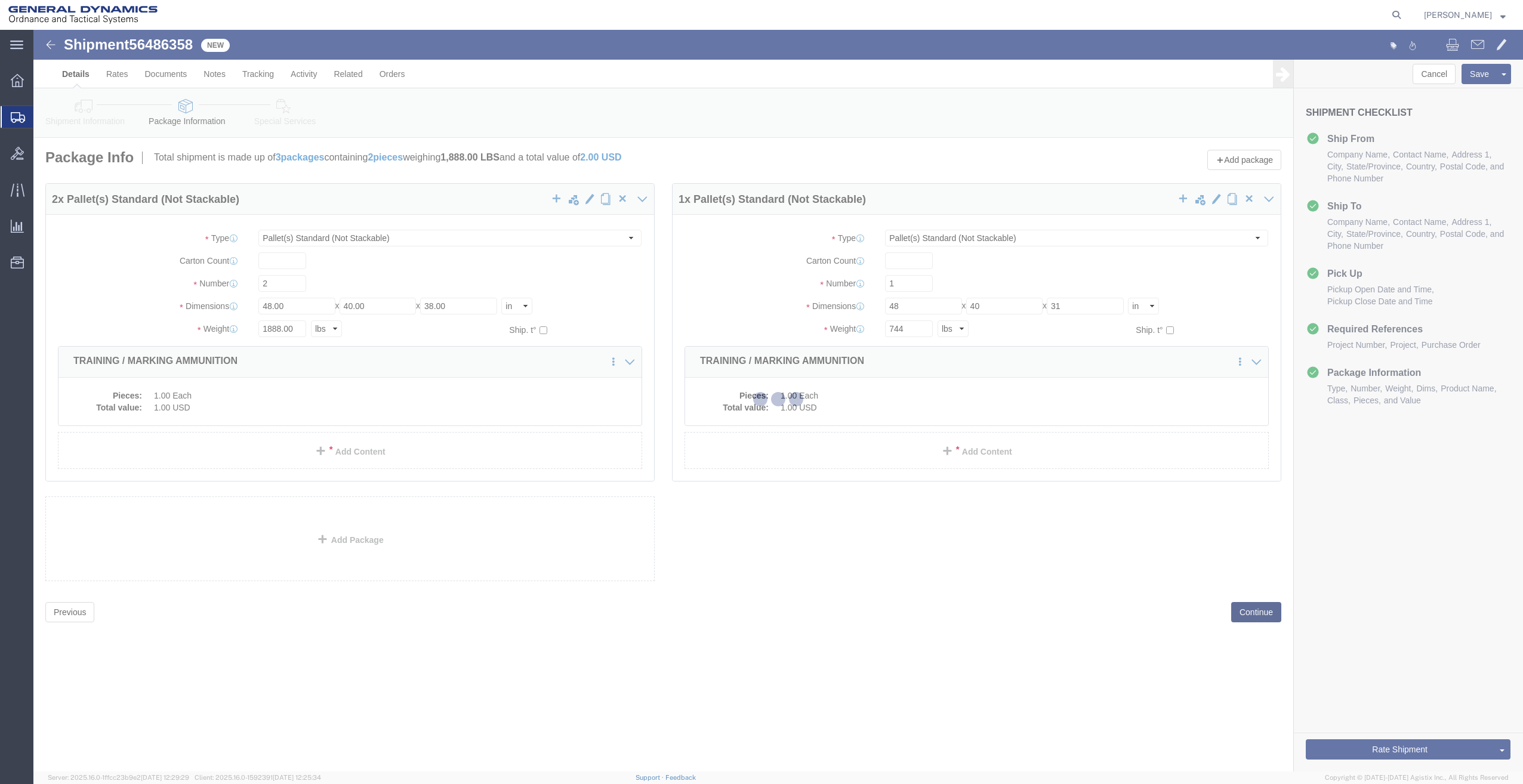
select select
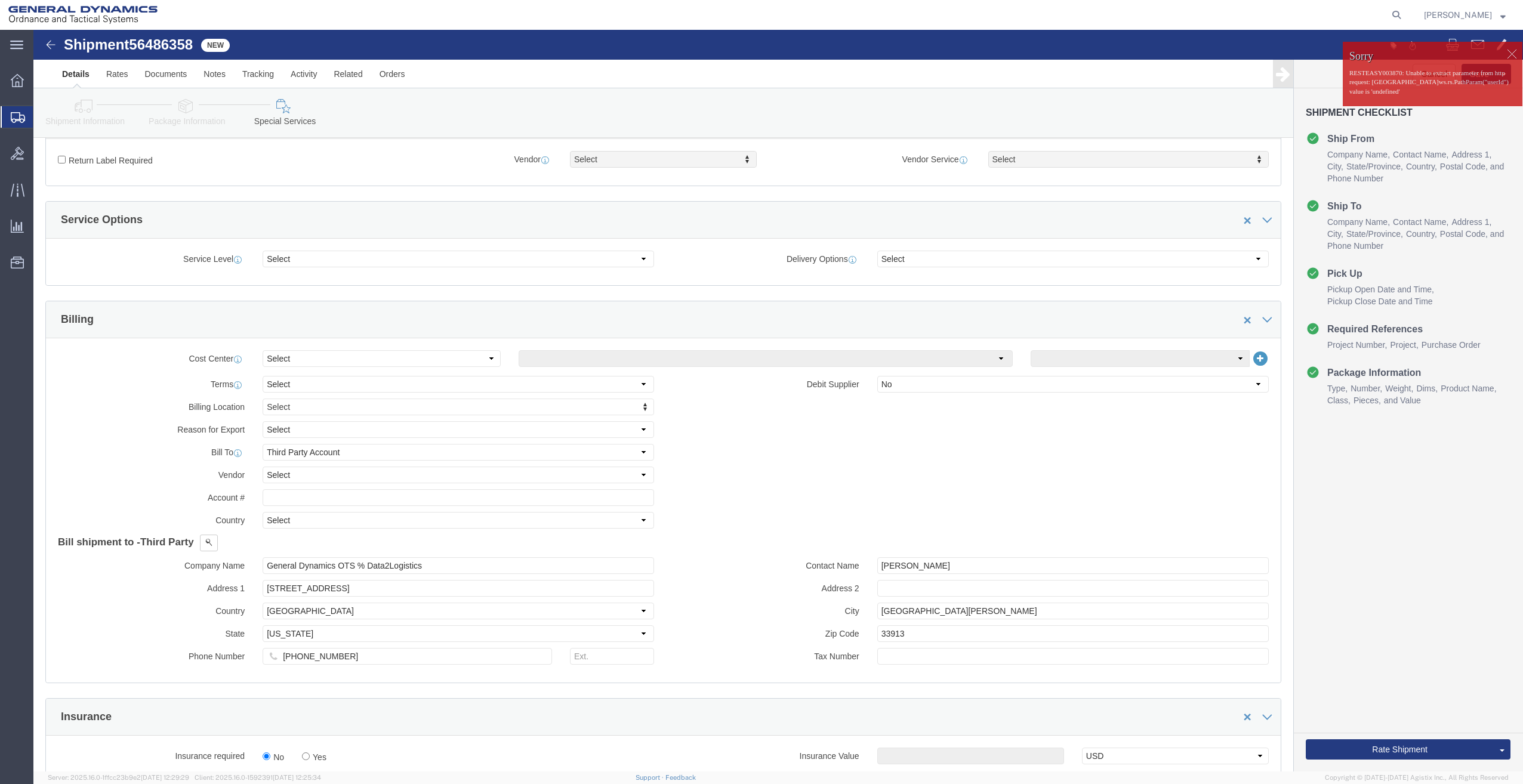
scroll to position [373, 0]
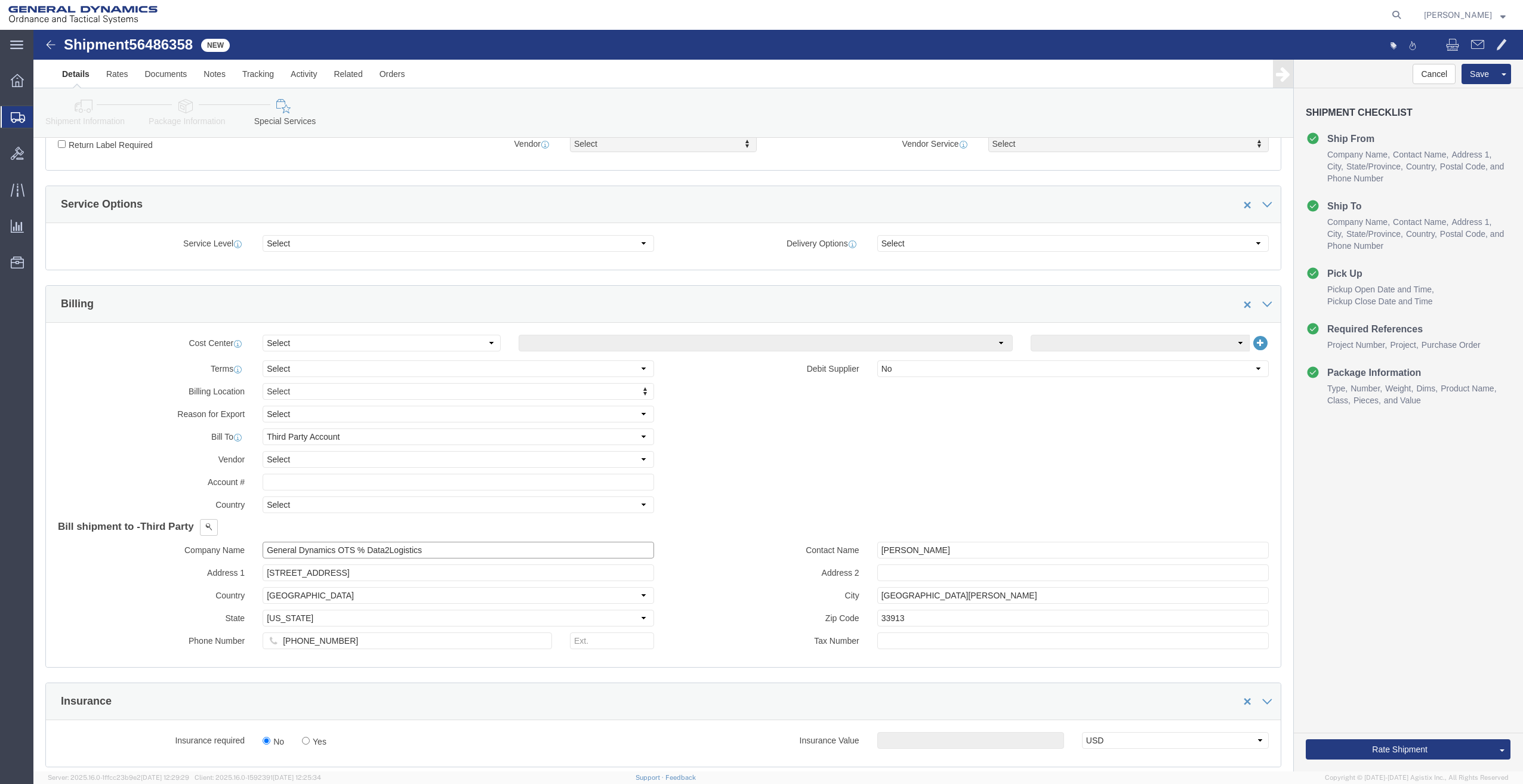
drag, startPoint x: 394, startPoint y: 517, endPoint x: 185, endPoint y: 471, distance: 214.0
click div "Cost Center Select Buyer Cost Center Department Operations Number Order Number …"
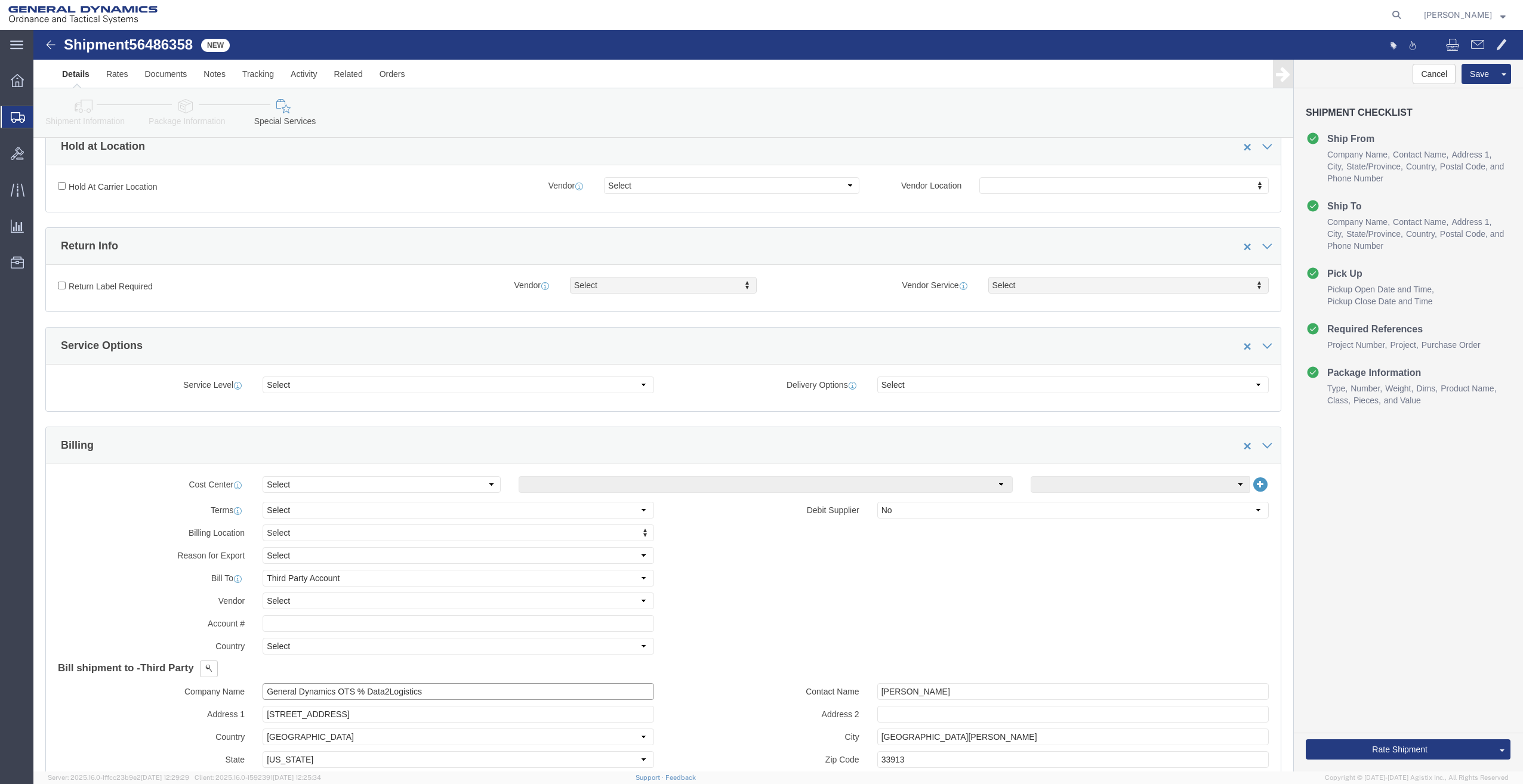
scroll to position [224, 0]
click select "Select Recipient Account Sender/Shipper Third Party Account"
select select "RCPN"
click select "Select Recipient Account Sender/Shipper Third Party Account"
type input "GULF STATE DISTRIBUTORS INC"
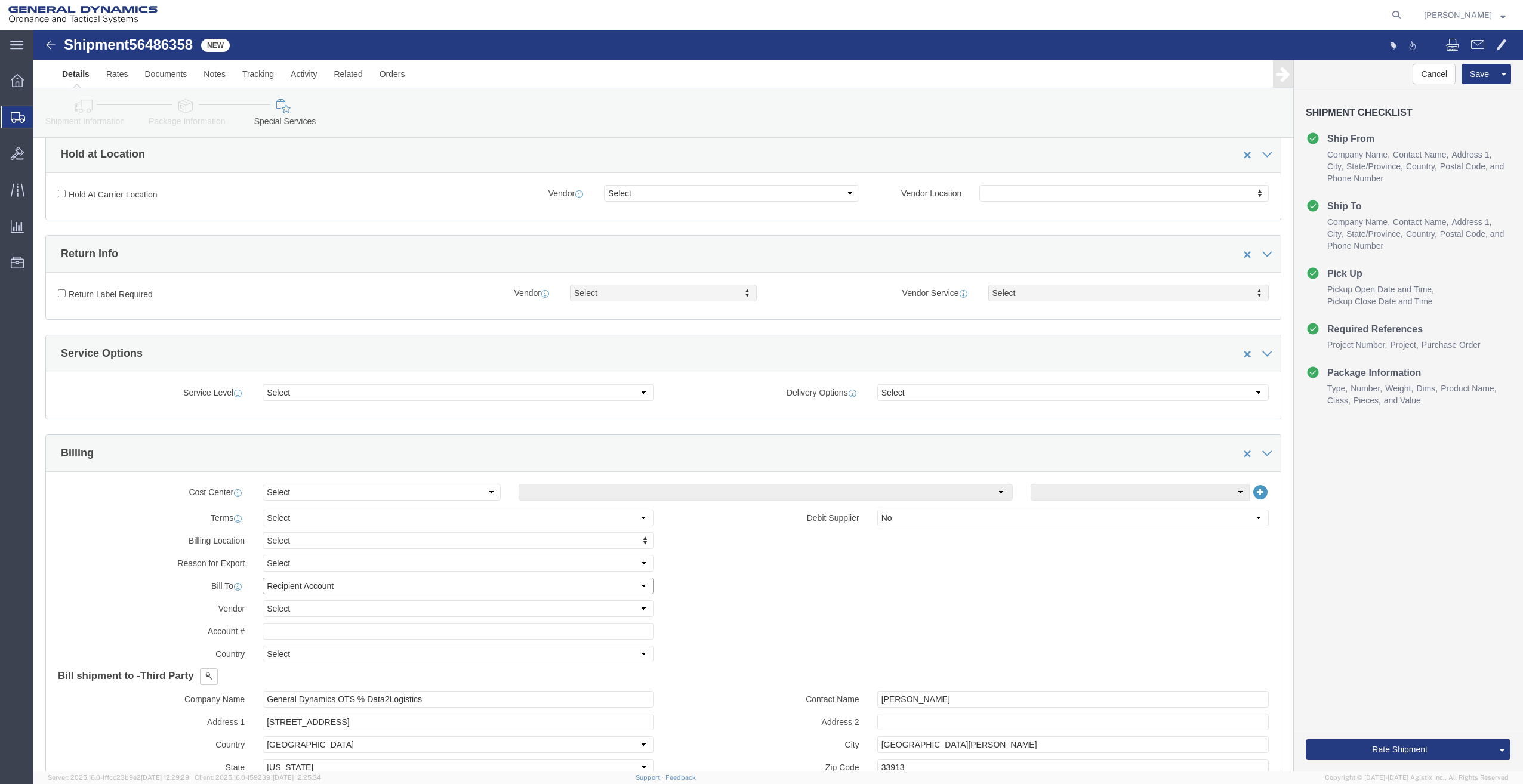
type input "[STREET_ADDRESS][PERSON_NAME]"
select select "US"
select select "AL"
type input "9999999999"
type input "OD ACCOUNT 12836931"
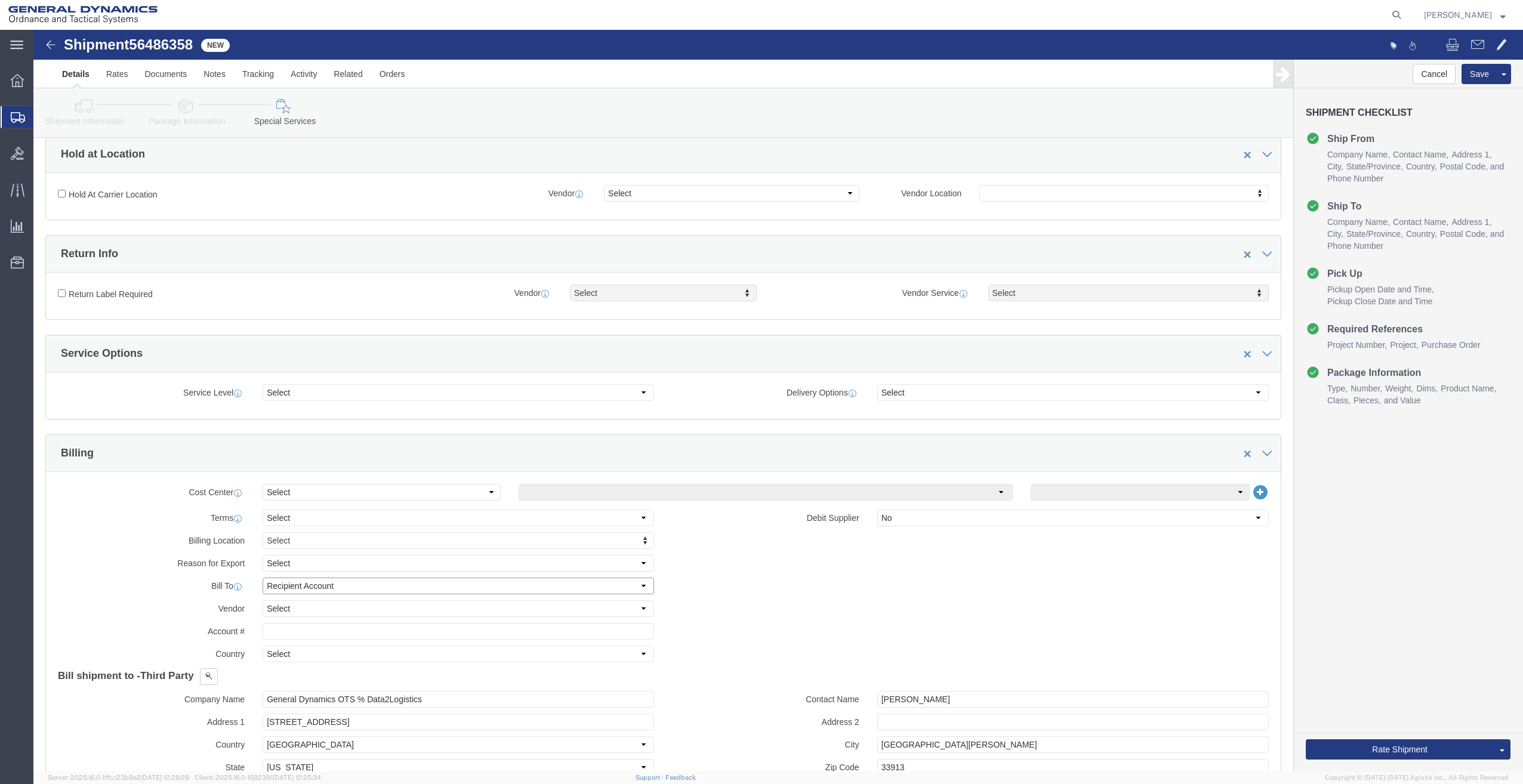
type input "[PERSON_NAME]"
type input "36117"
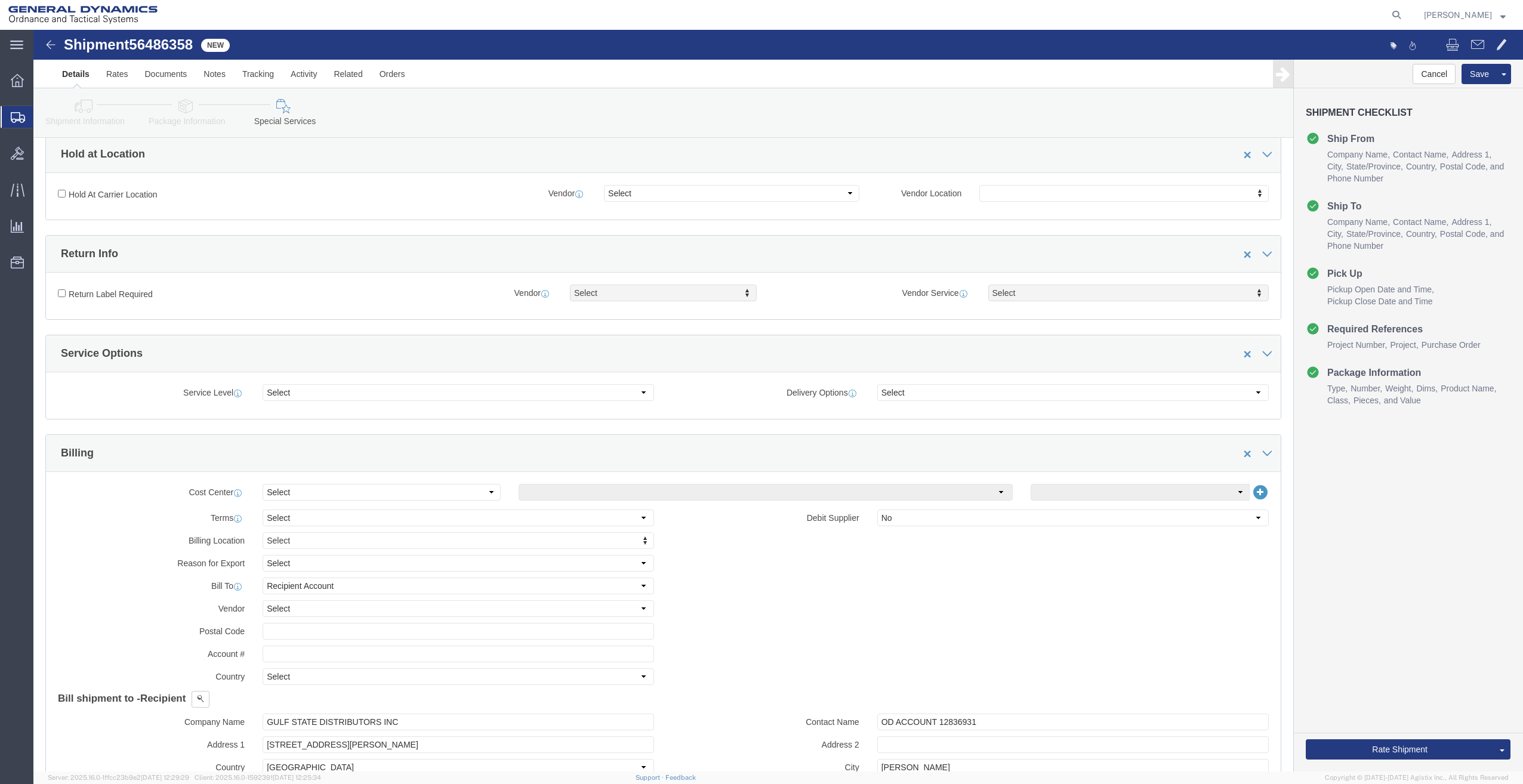
click div "Billing Location Select Select My Profile Location GD-OTS [GEOGRAPHIC_DATA] (Co…"
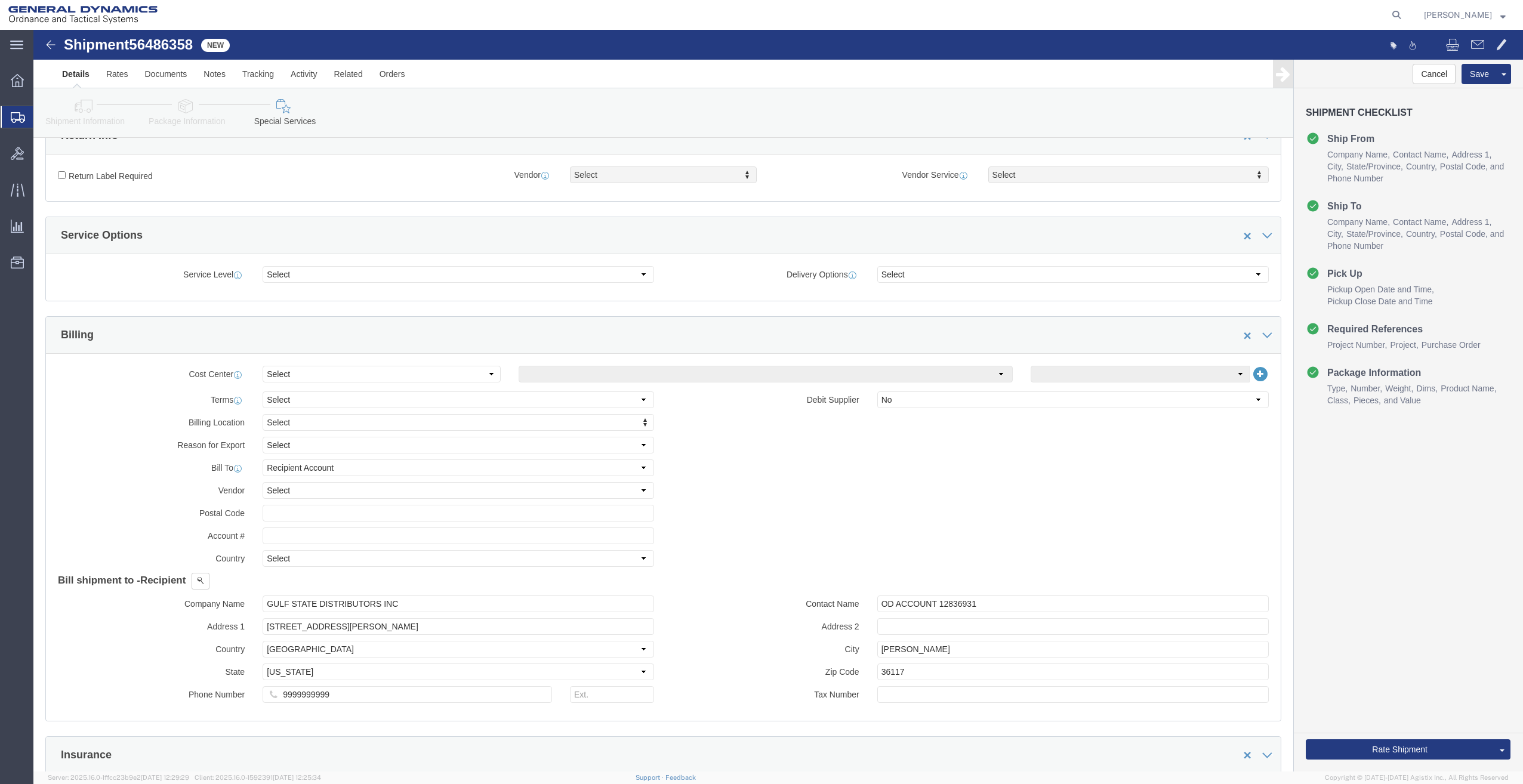
scroll to position [403, 0]
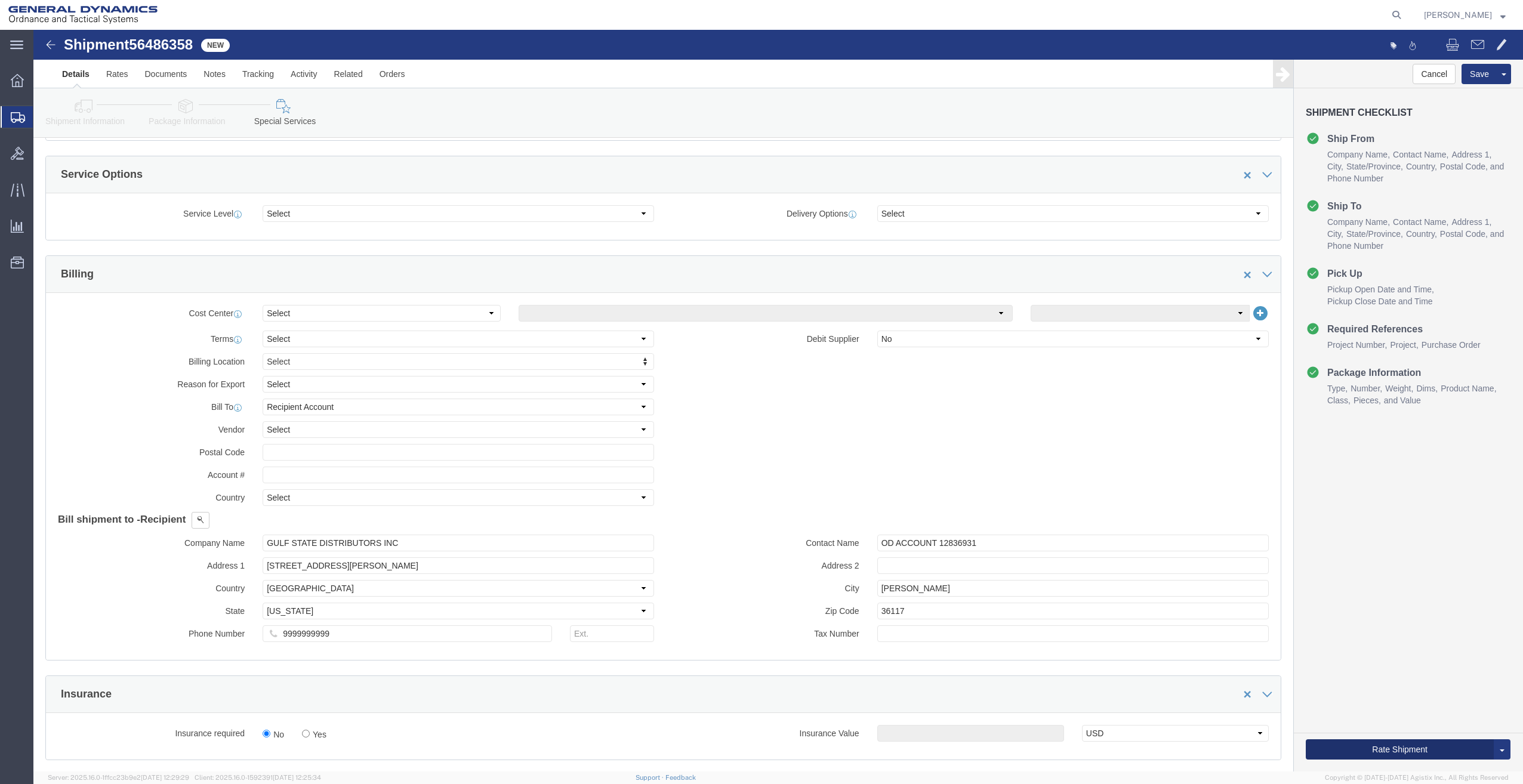
click button "Rate Shipment"
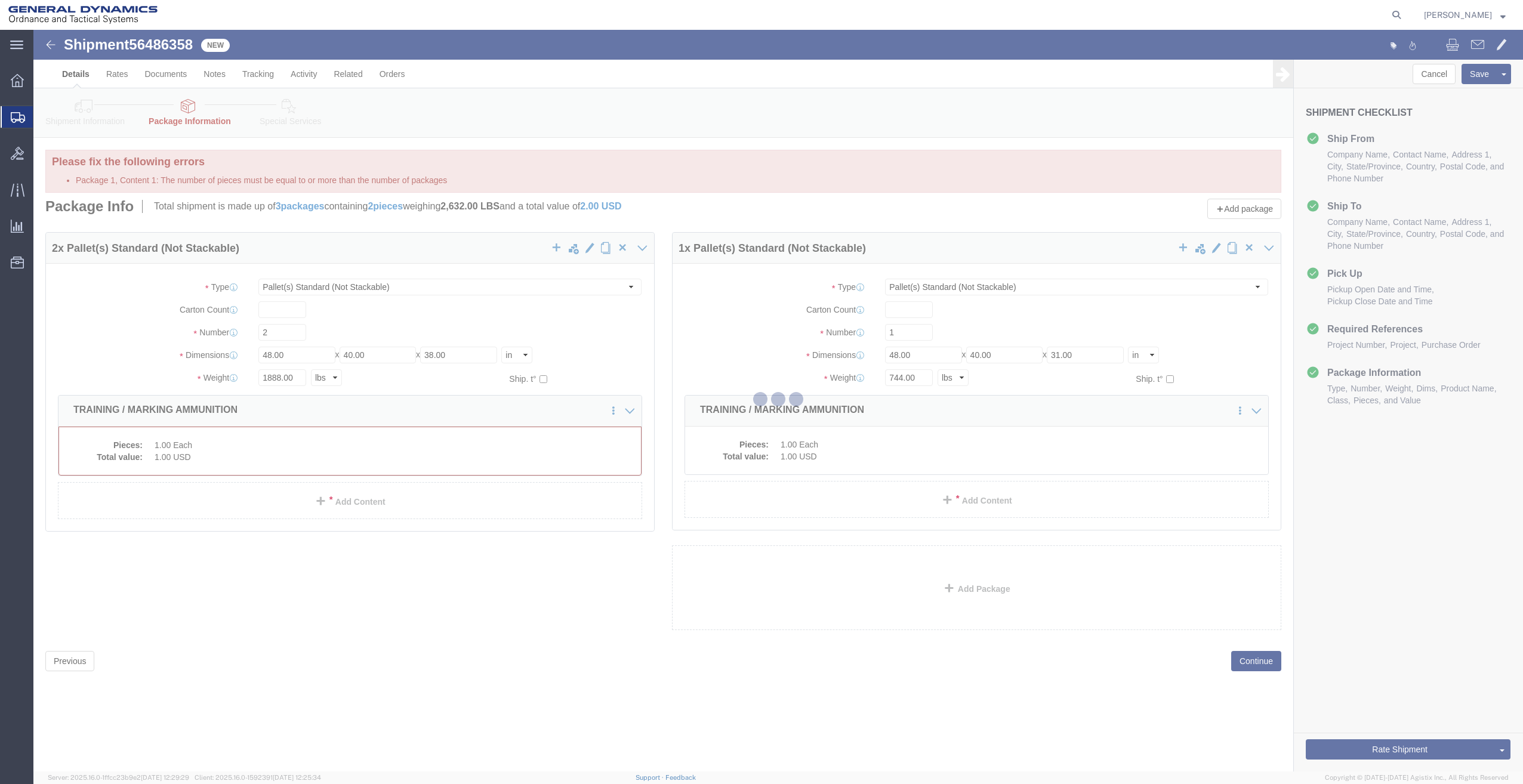
scroll to position [0, 0]
select select "PSNS"
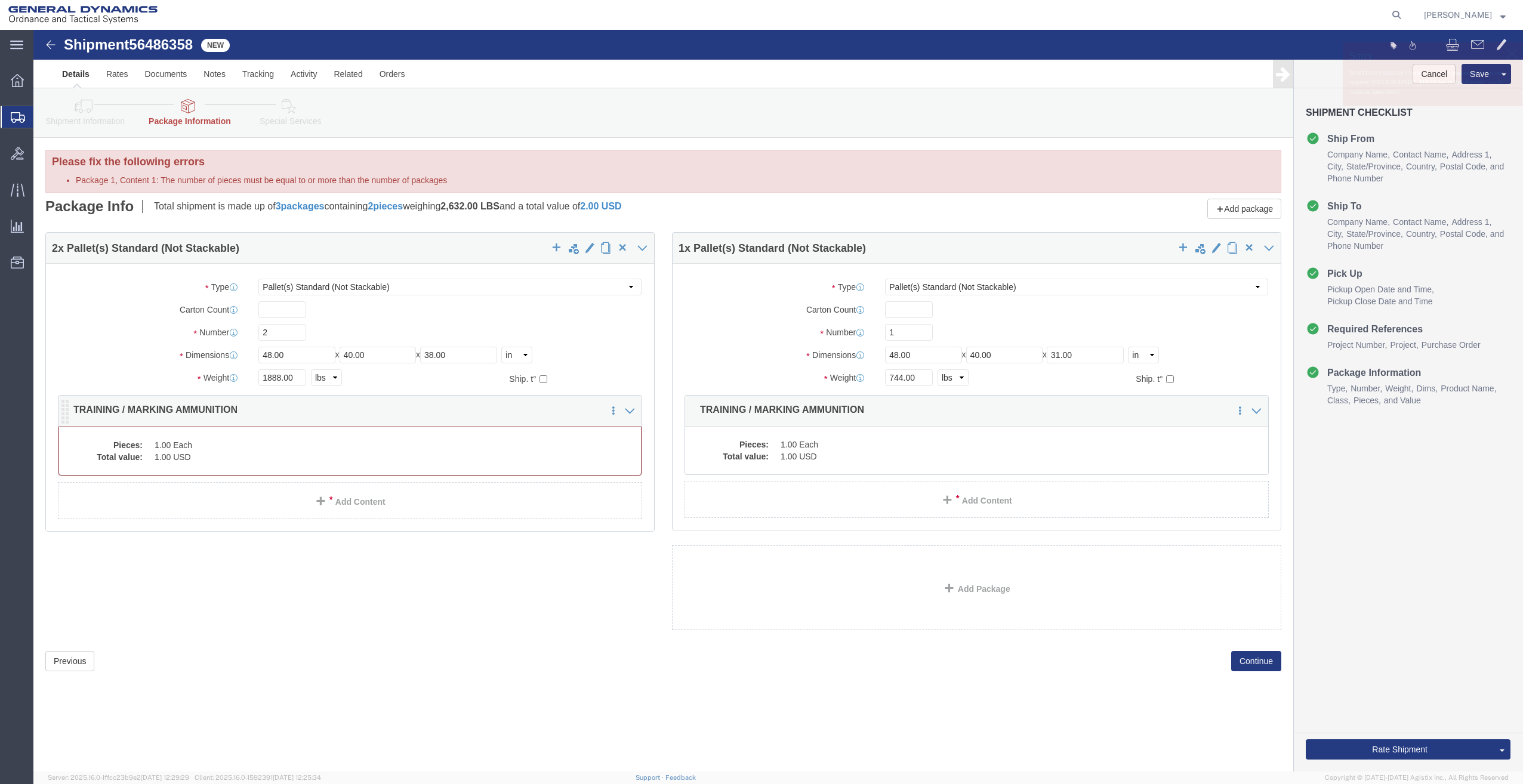
click dd "1.00 Each"
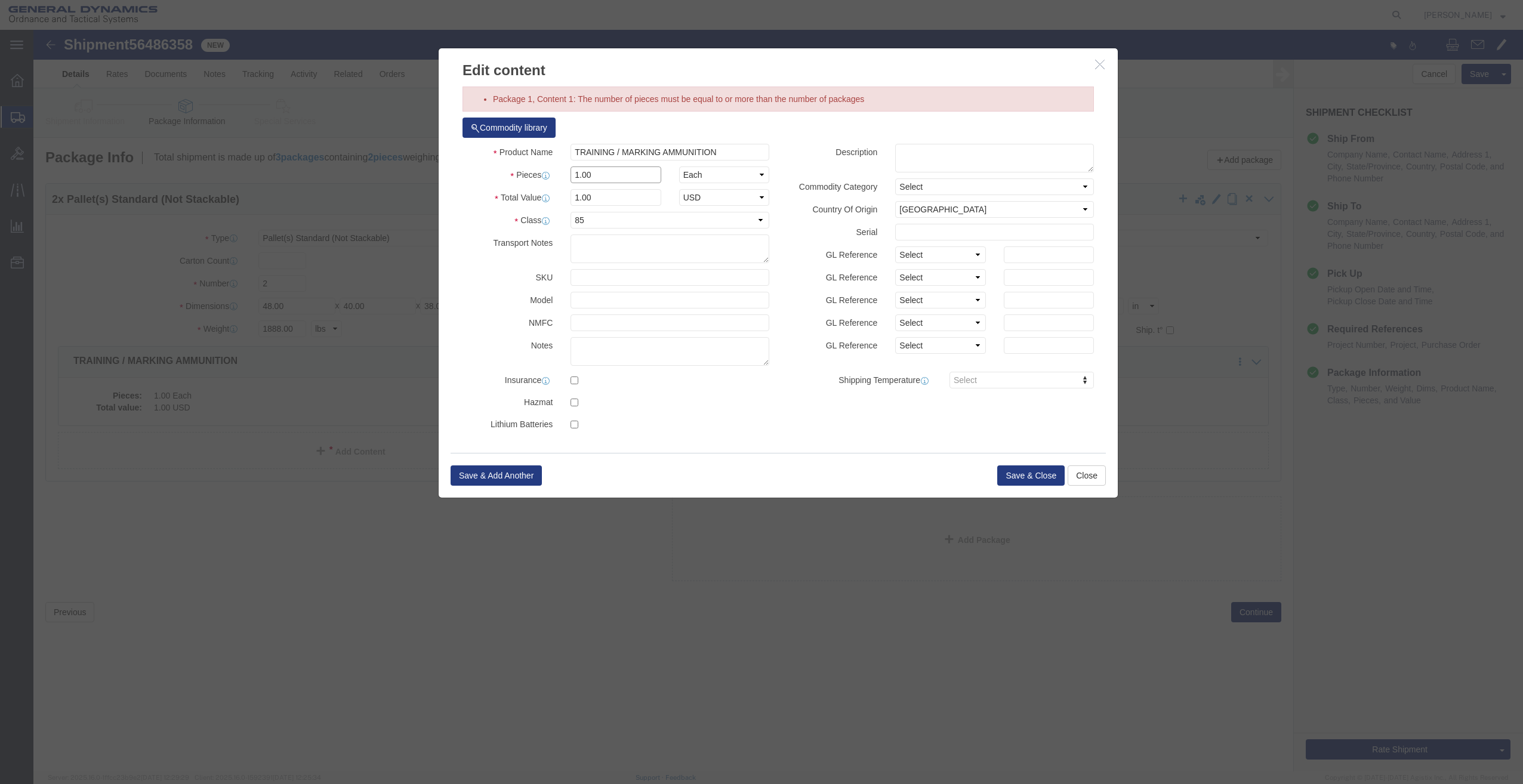
drag, startPoint x: 562, startPoint y: 152, endPoint x: 372, endPoint y: 189, distance: 193.6
click div "Edit content Package 1, Content 1: The number of pieces must be equal to or mor…"
type input "2"
drag, startPoint x: 562, startPoint y: 169, endPoint x: 460, endPoint y: 177, distance: 102.3
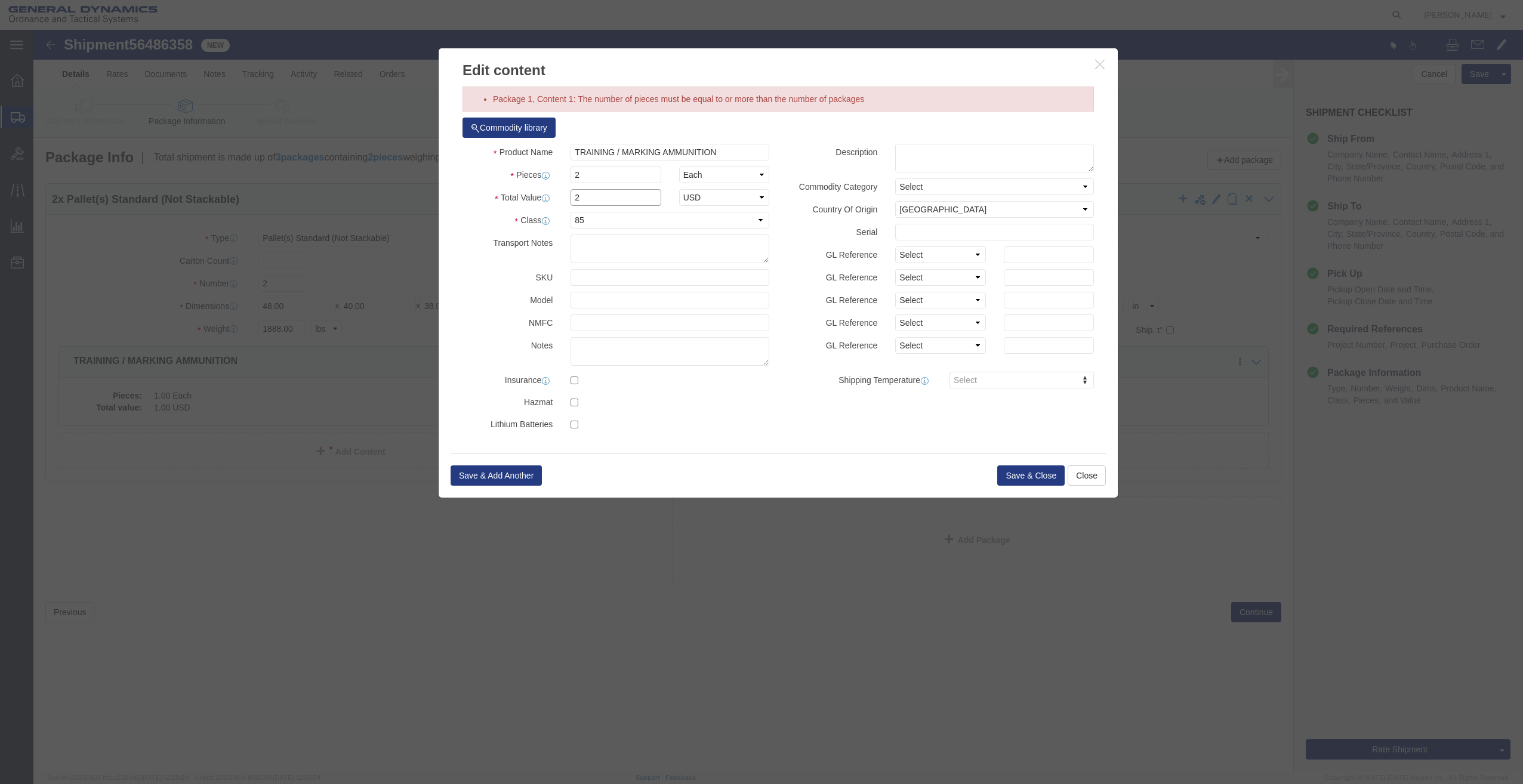
click div "Product Name TRAINING / MARKING AMMUNITION Pieces 2 Select Bag Barrels 100Board…"
click button "Save & Close"
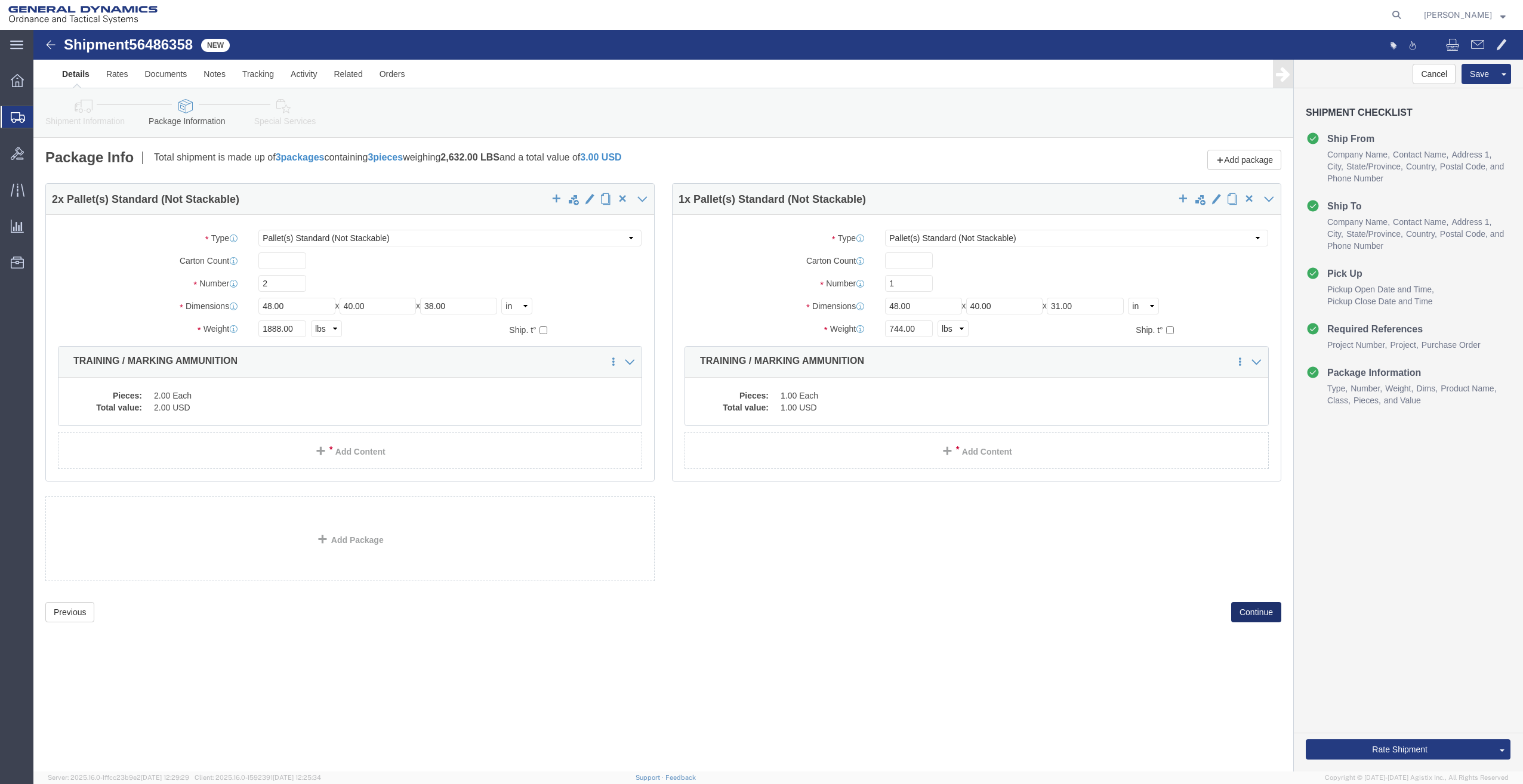
click button "Continue"
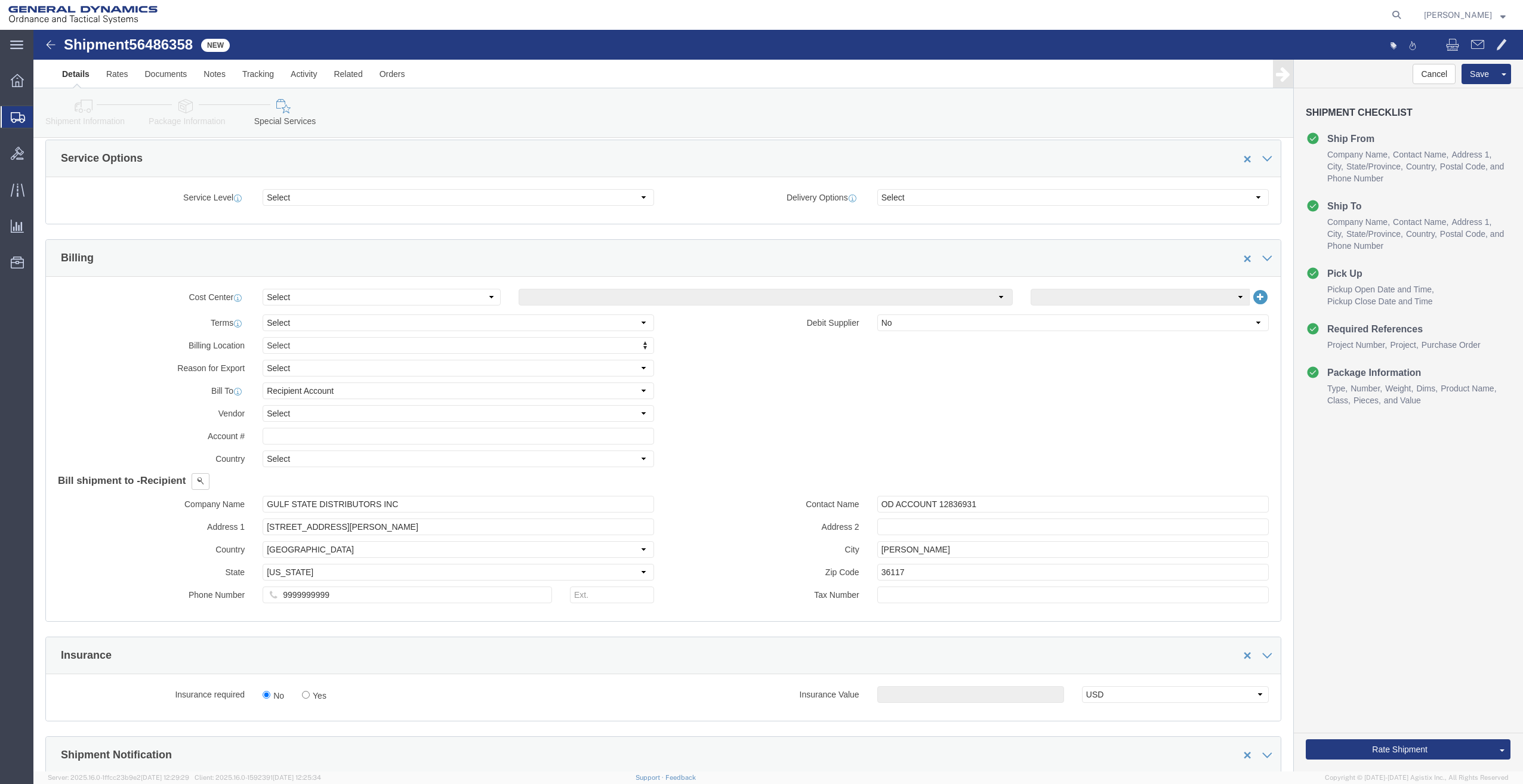
scroll to position [433, 0]
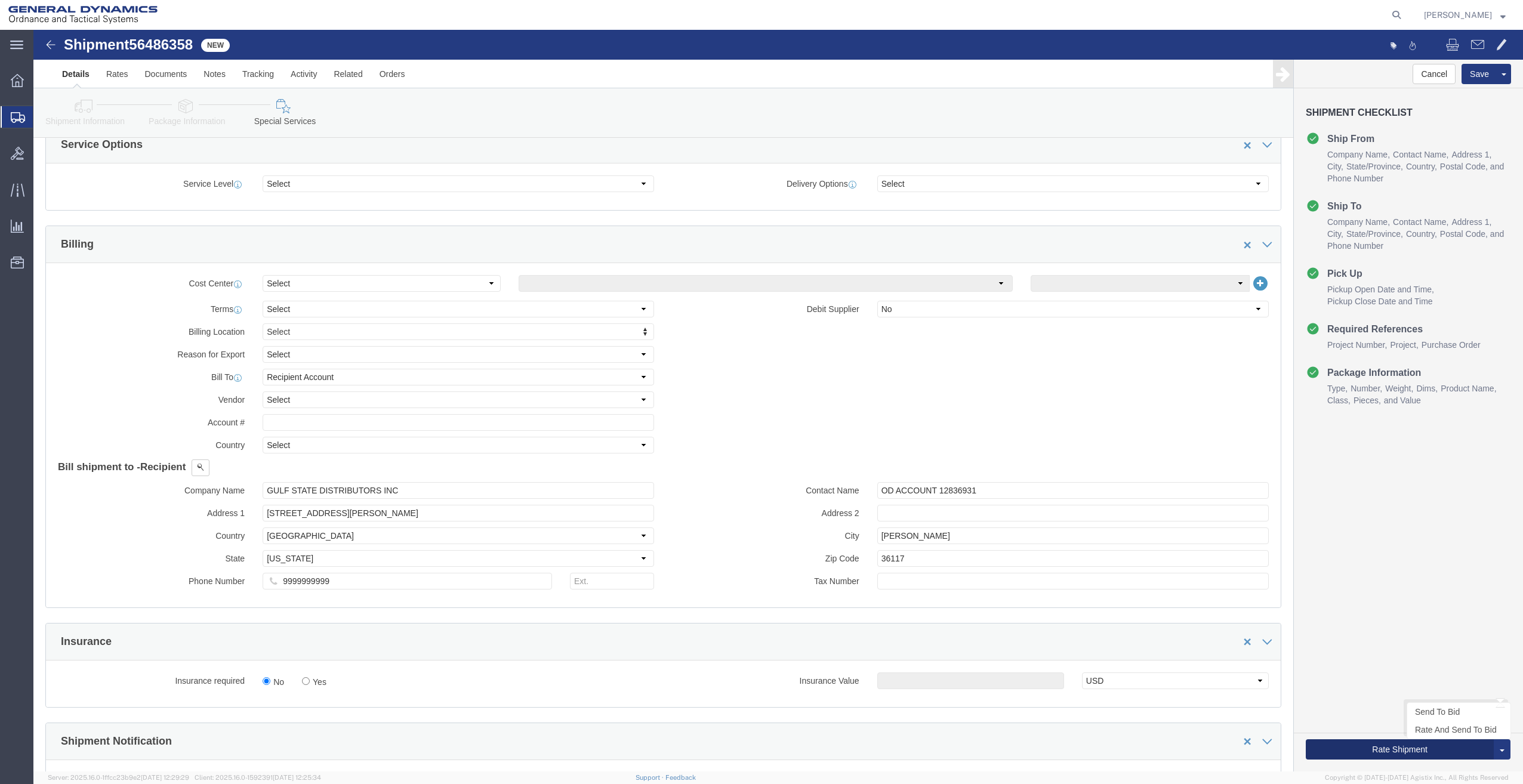
click button "Rate Shipment"
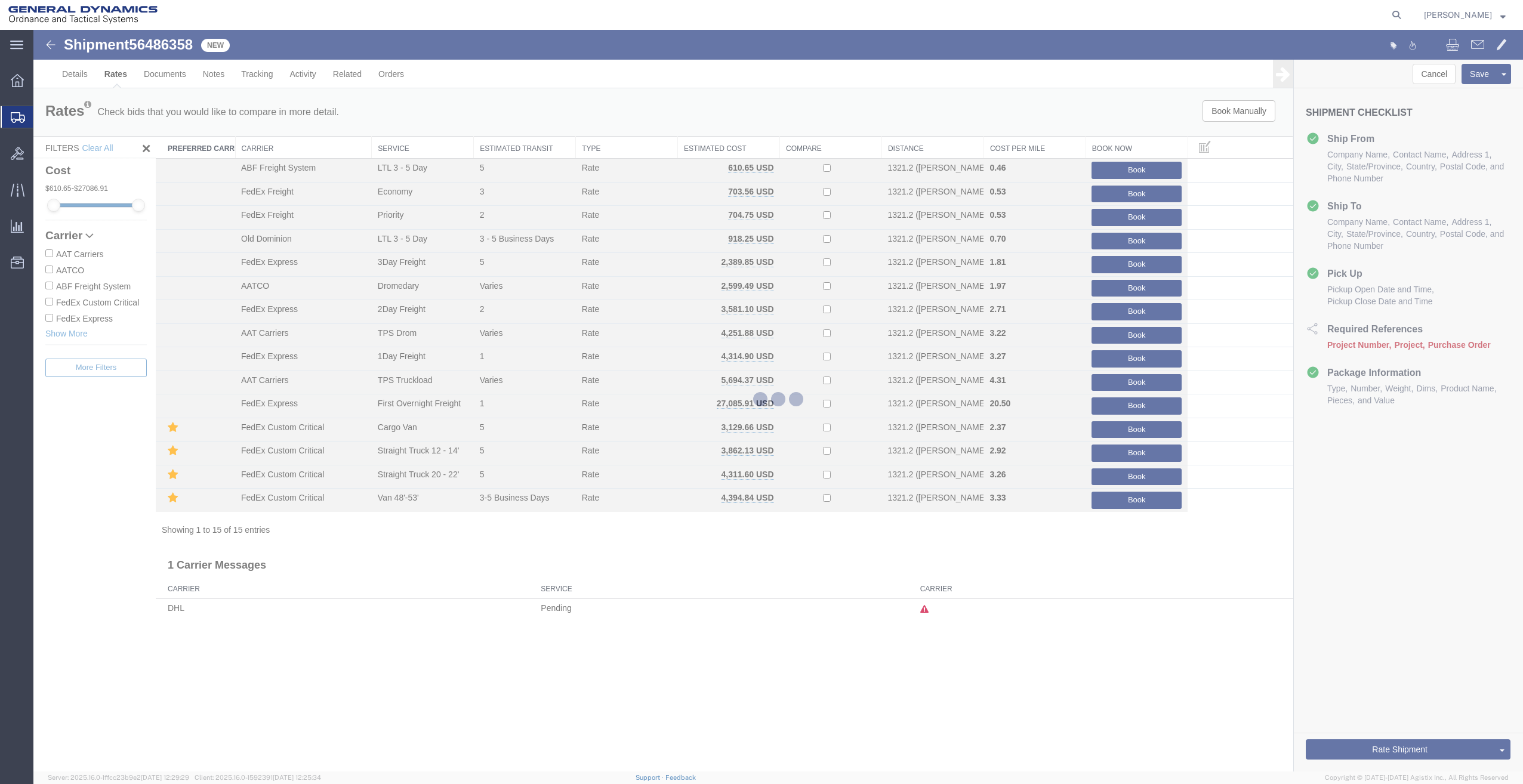
scroll to position [0, 0]
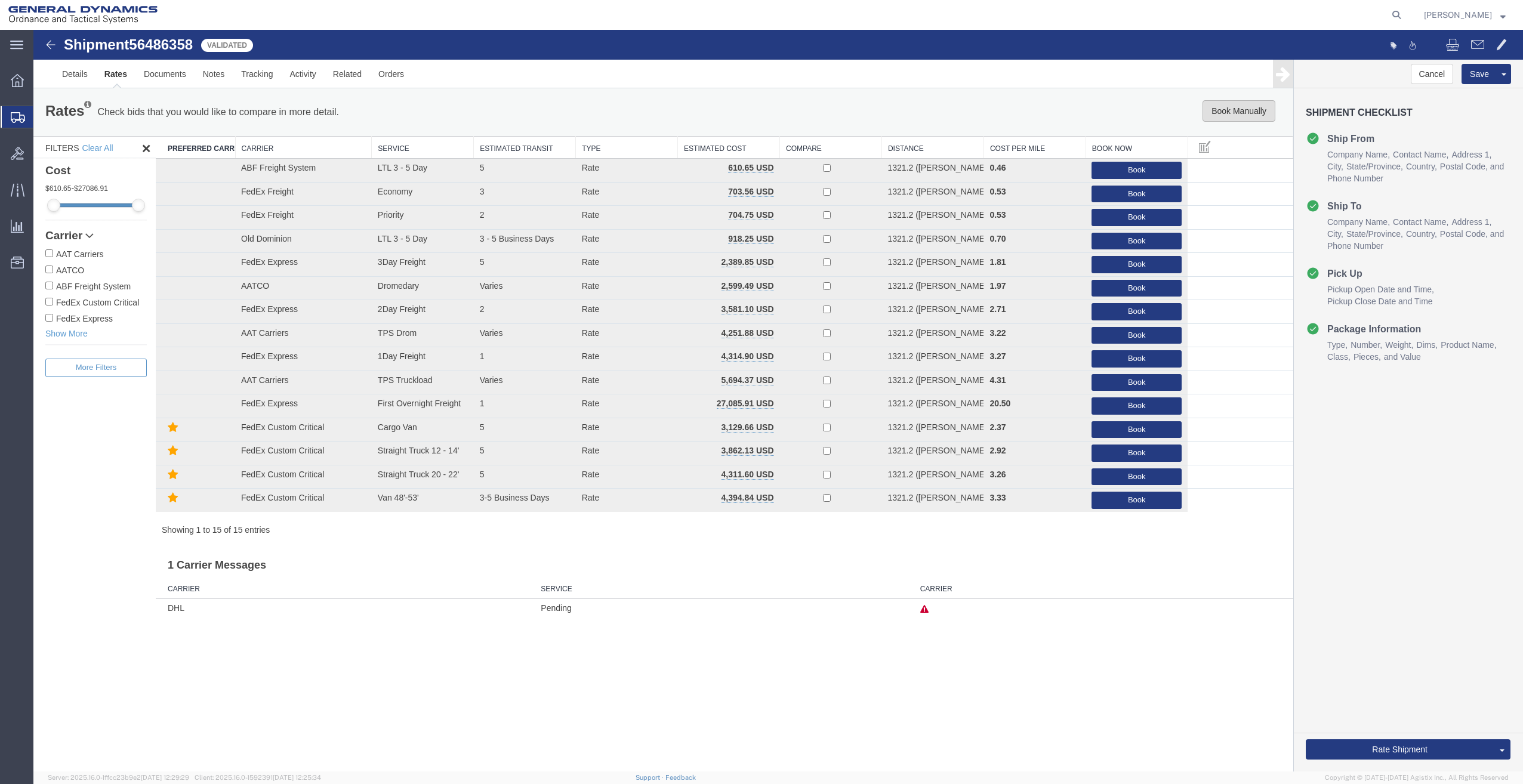
click at [1240, 104] on button "Book Manually" at bounding box center [1239, 111] width 72 height 21
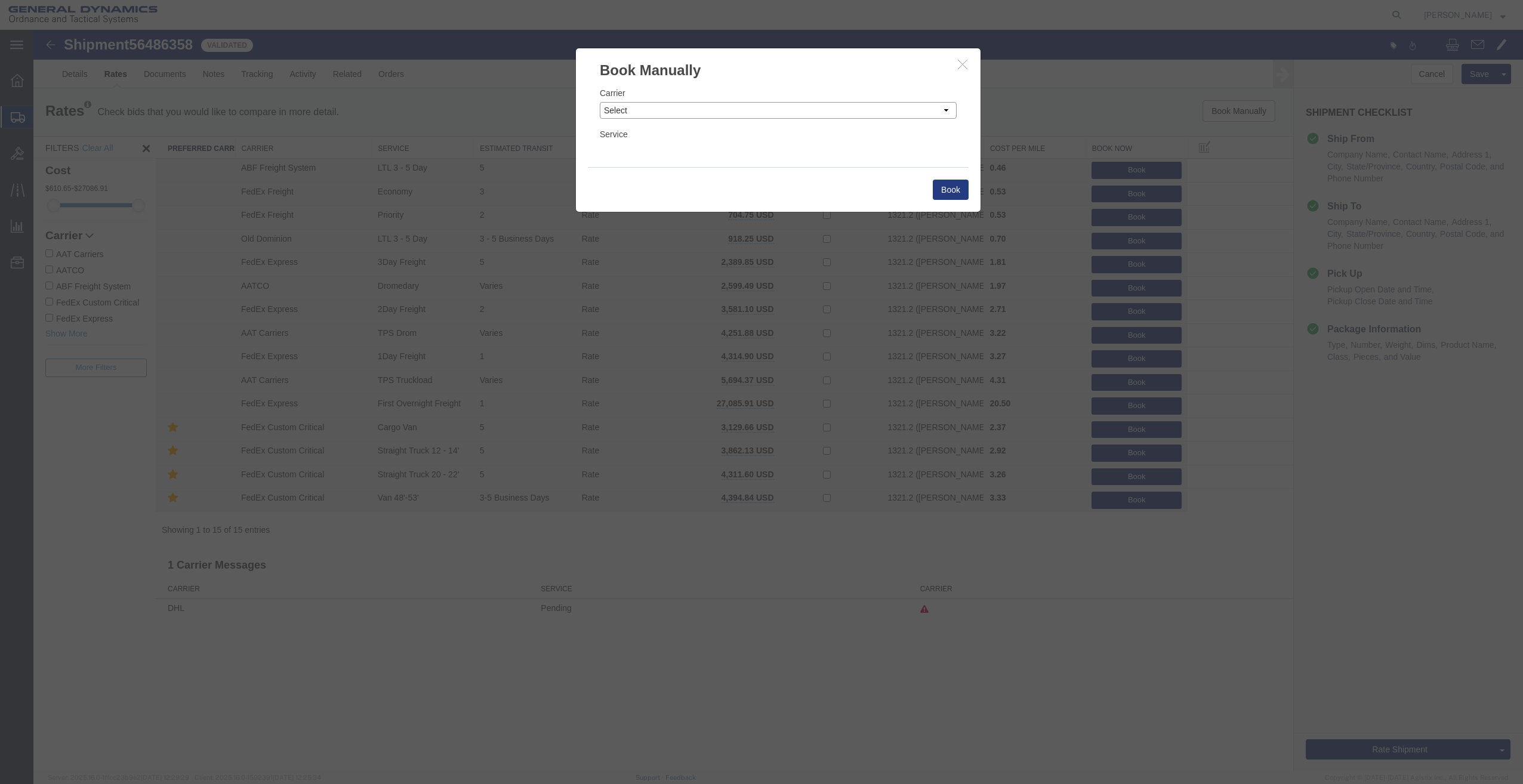
click at [818, 108] on select "Select Add New Carrier (and default service) AAT Carriers AATCO ABF Freight ABF…" at bounding box center [778, 110] width 357 height 16
click at [599, 142] on div "Carrier Select Add New Carrier (and default service) AAT Carriers AATCO ABF Fre…" at bounding box center [778, 123] width 405 height 86
click at [625, 108] on select "Select Add New Carrier (and default service) AAT Carriers AATCO ABF Freight ABF…" at bounding box center [778, 110] width 357 height 16
select select "1090"
click at [600, 102] on select "Select Add New Carrier (and default service) AAT Carriers AATCO ABF Freight ABF…" at bounding box center [778, 110] width 357 height 16
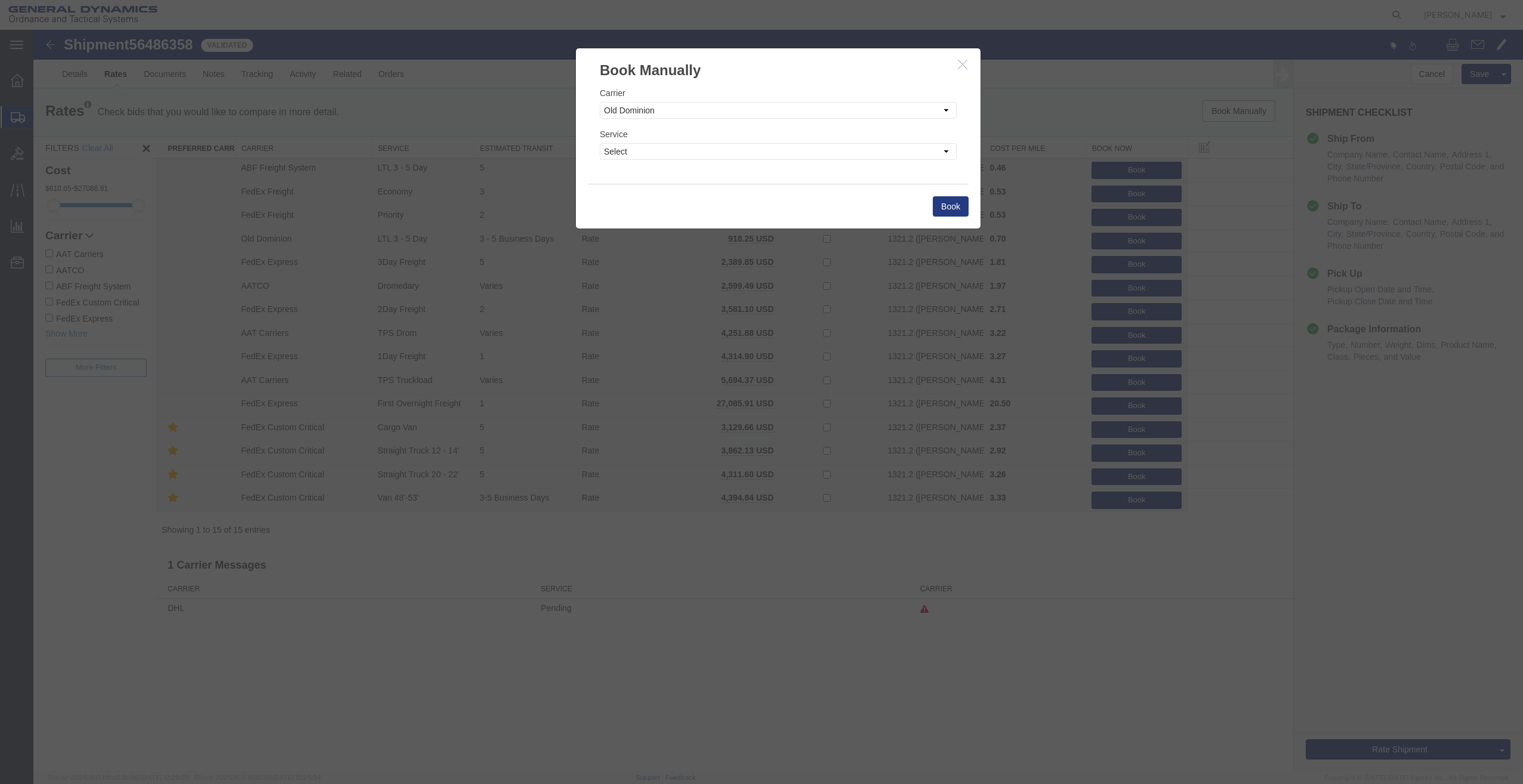
click at [620, 136] on label "Service" at bounding box center [614, 134] width 28 height 12
click at [625, 142] on div "Service Select 3 - 5 Day Guaranteed Next Day Hot Shot LTL 1 Day LTL 10+ Days LT…" at bounding box center [778, 143] width 357 height 32
click at [635, 158] on select "Select 3 - 5 Day Guaranteed Next Day Hot Shot LTL 1 Day LTL 10+ Days LTL 2 Day …" at bounding box center [778, 151] width 357 height 16
select select "2217"
click at [600, 143] on select "Select 3 - 5 Day Guaranteed Next Day Hot Shot LTL 1 Day LTL 10+ Days LTL 2 Day …" at bounding box center [778, 151] width 357 height 16
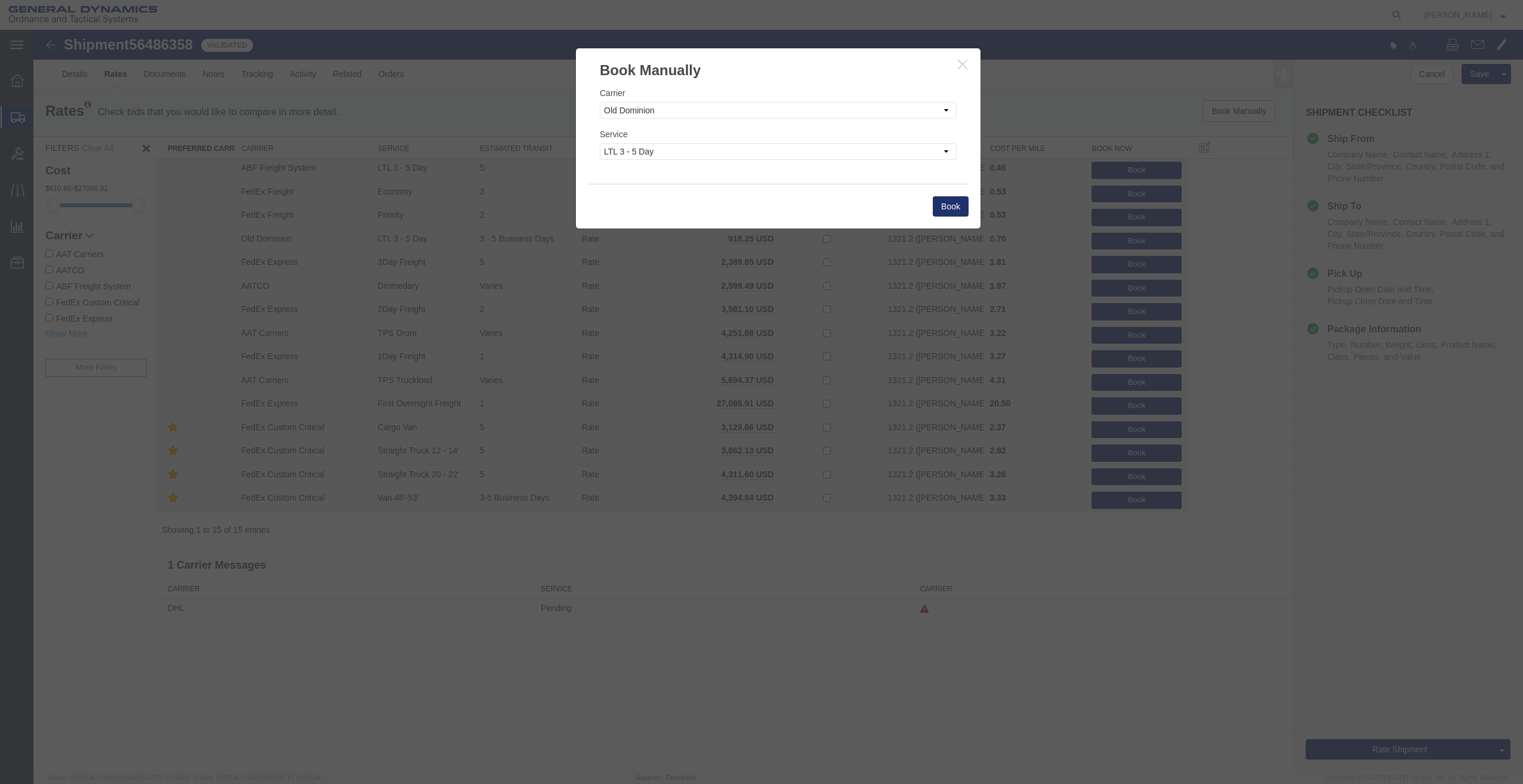
click at [955, 206] on button "Book" at bounding box center [951, 206] width 36 height 21
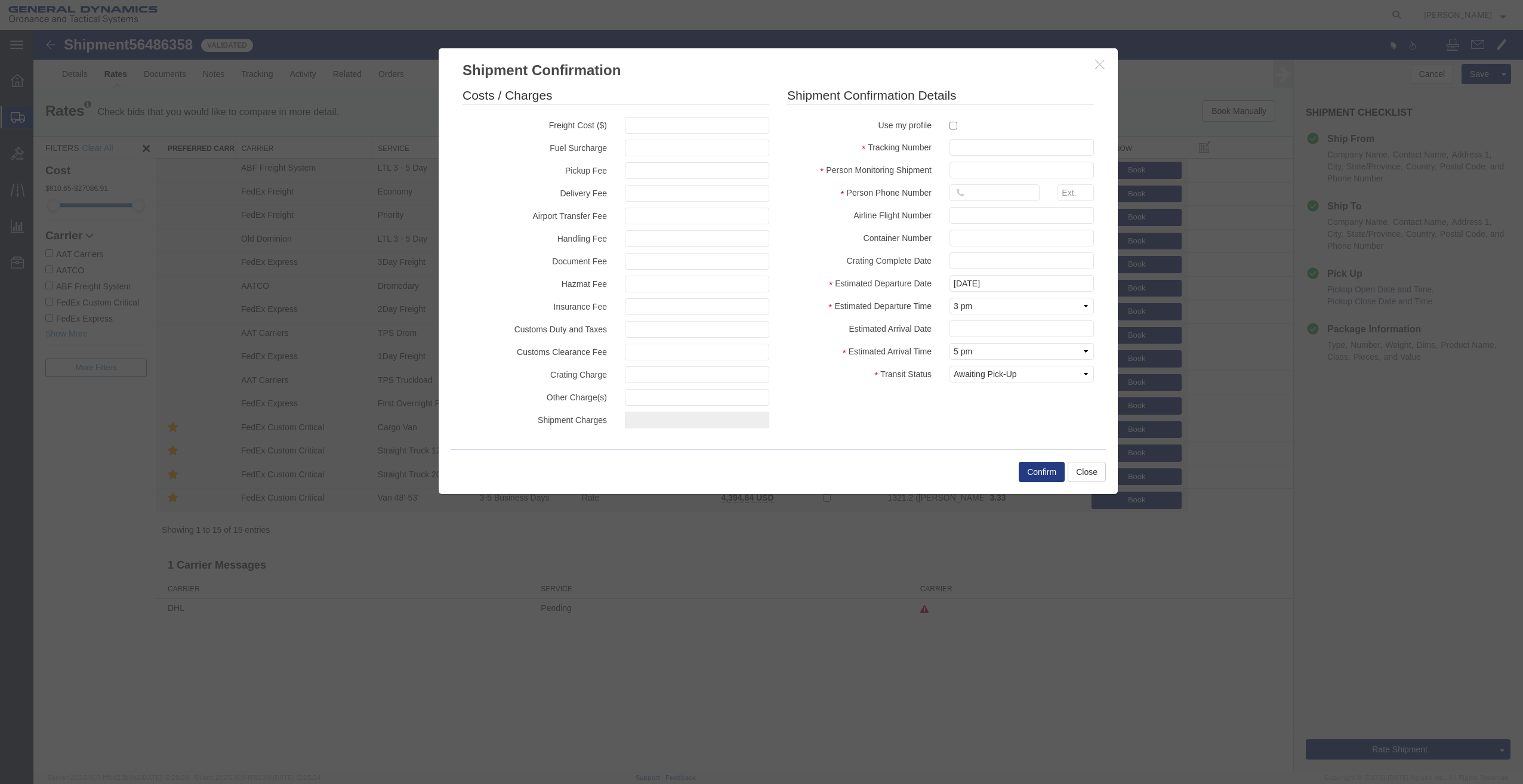
click at [949, 125] on div at bounding box center [1021, 125] width 162 height 16
click at [952, 127] on input "checkbox" at bounding box center [953, 125] width 7 height 7
checkbox input "true"
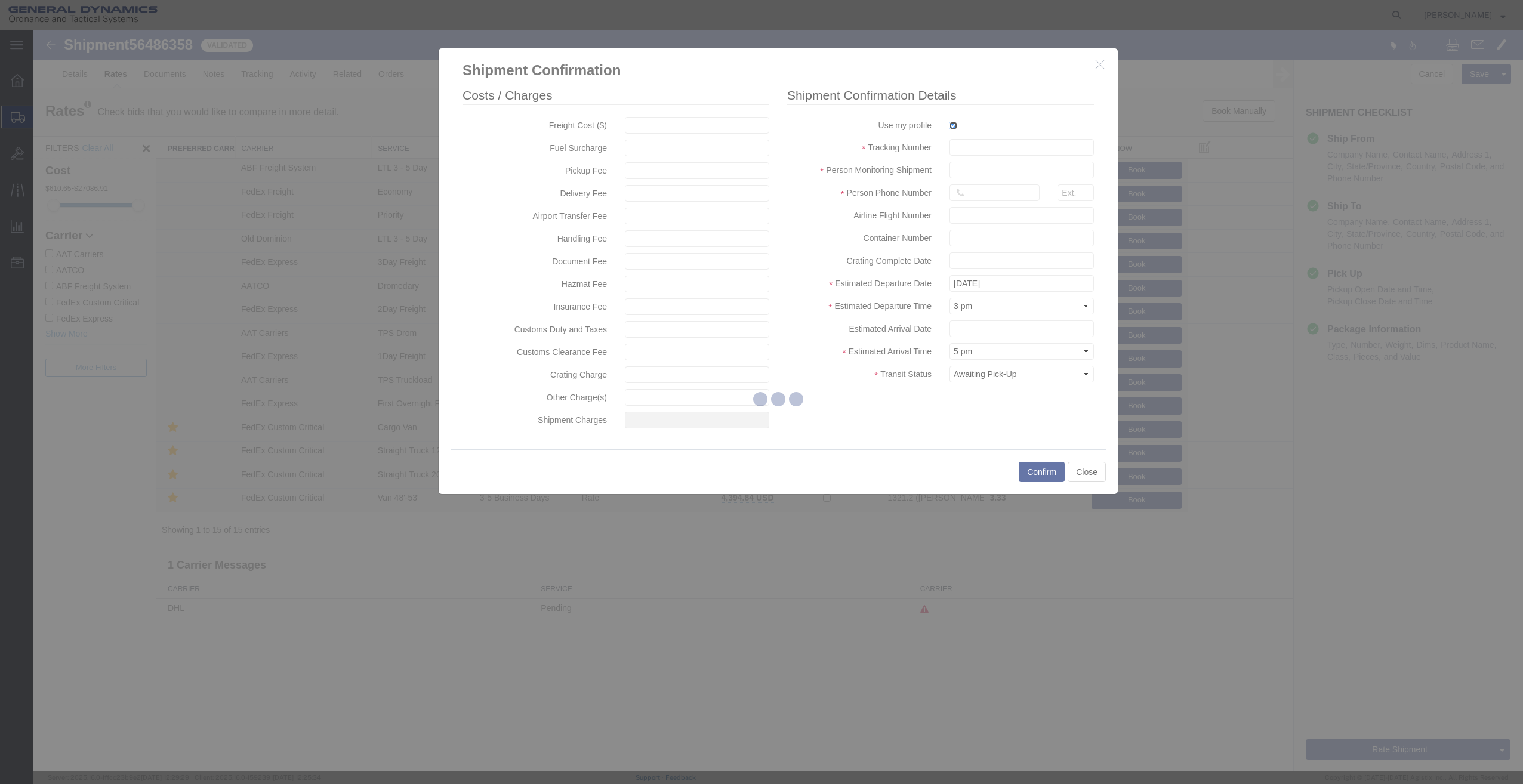
type input "[PERSON_NAME]"
type input "[PHONE_NUMBER]"
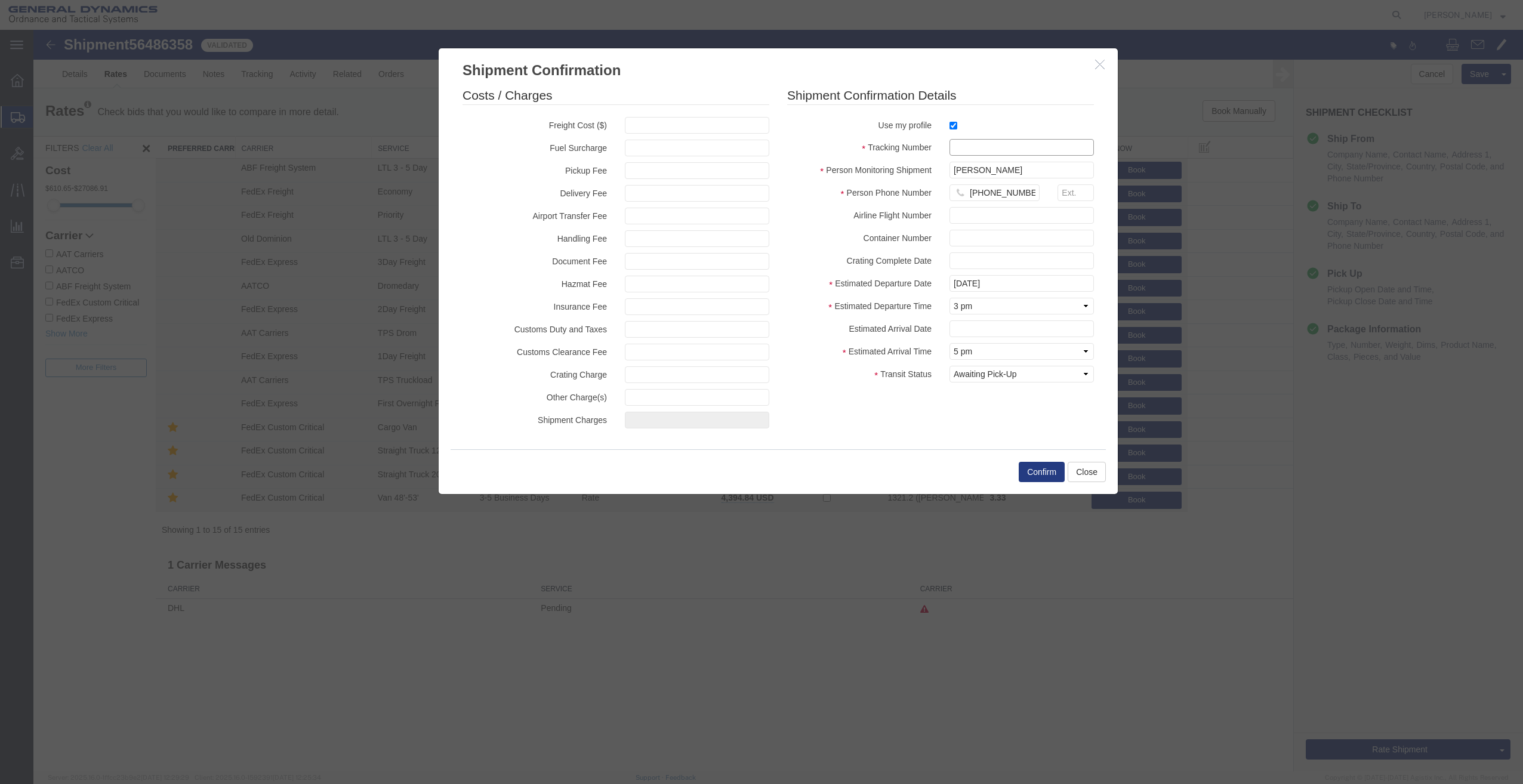
click at [982, 145] on input "text" at bounding box center [1022, 147] width 145 height 16
type input "4"
type input "14603088015"
click at [1033, 477] on button "Confirm" at bounding box center [1042, 471] width 46 height 21
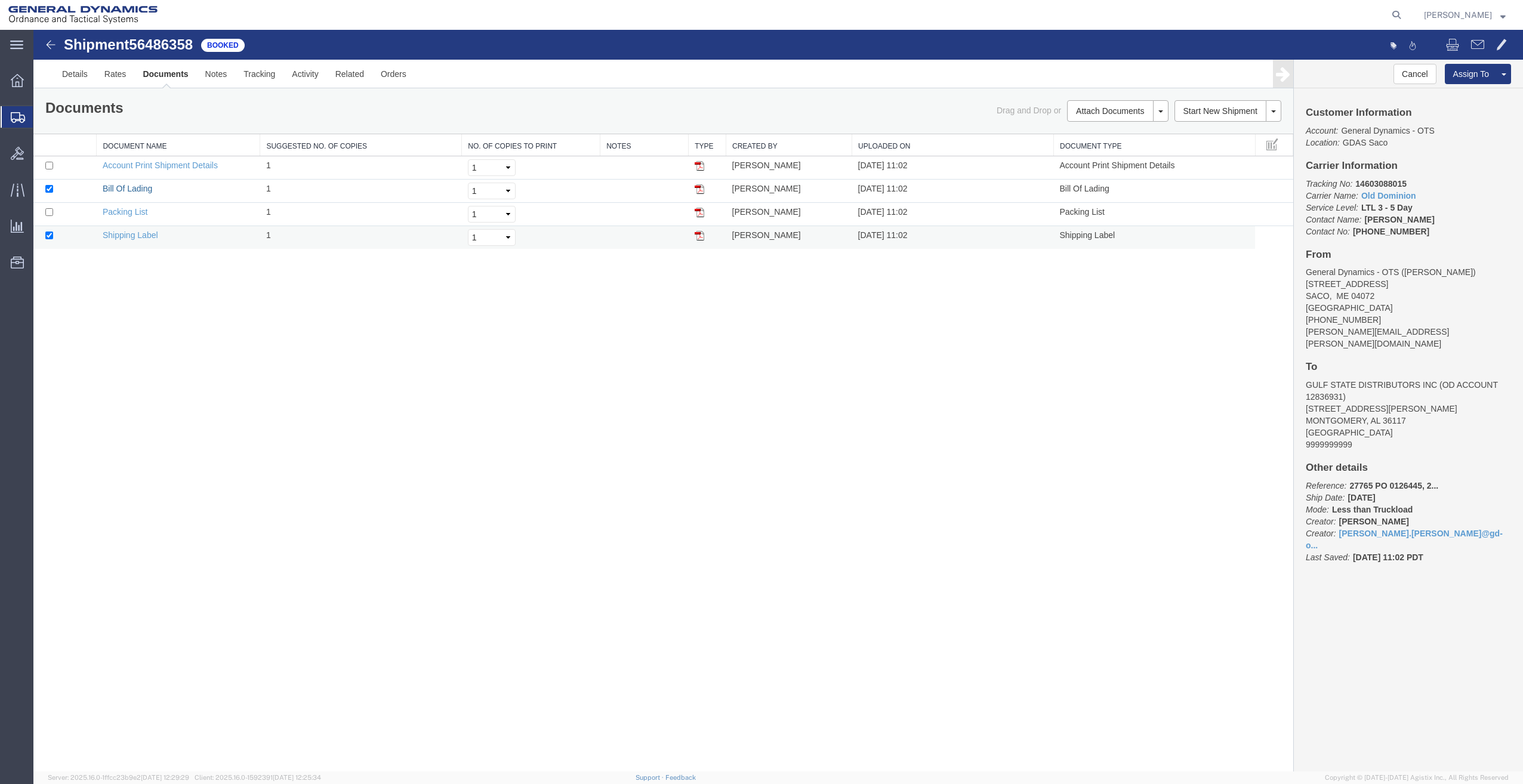
drag, startPoint x: 127, startPoint y: 188, endPoint x: 915, endPoint y: 239, distance: 789.6
click at [127, 188] on link "Bill Of Lading" at bounding box center [128, 188] width 49 height 10
drag, startPoint x: 131, startPoint y: 238, endPoint x: 1028, endPoint y: 332, distance: 901.9
click at [131, 238] on link "Shipping Label" at bounding box center [130, 235] width 55 height 10
